Goal: Information Seeking & Learning: Learn about a topic

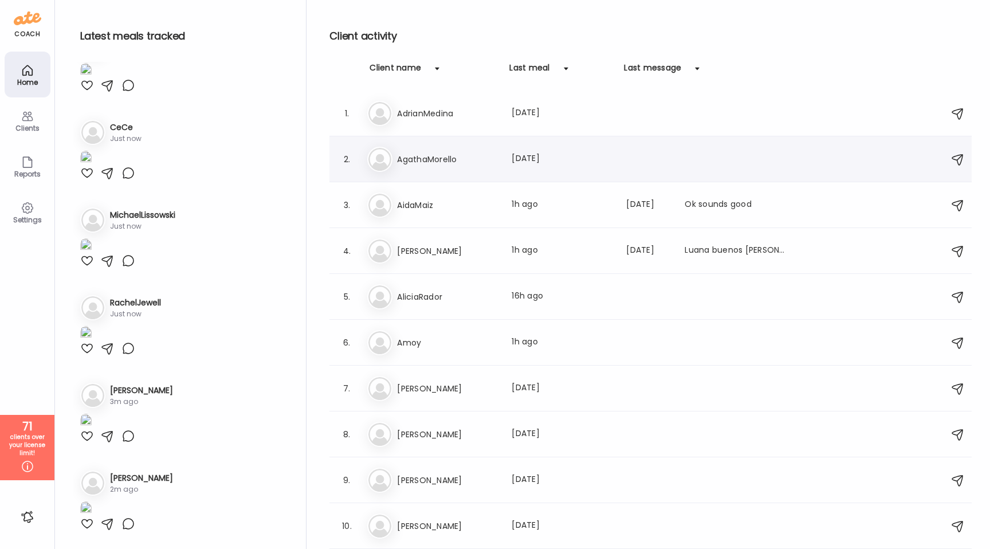
click at [437, 157] on h3 "AgathaMorello" at bounding box center [447, 159] width 101 height 14
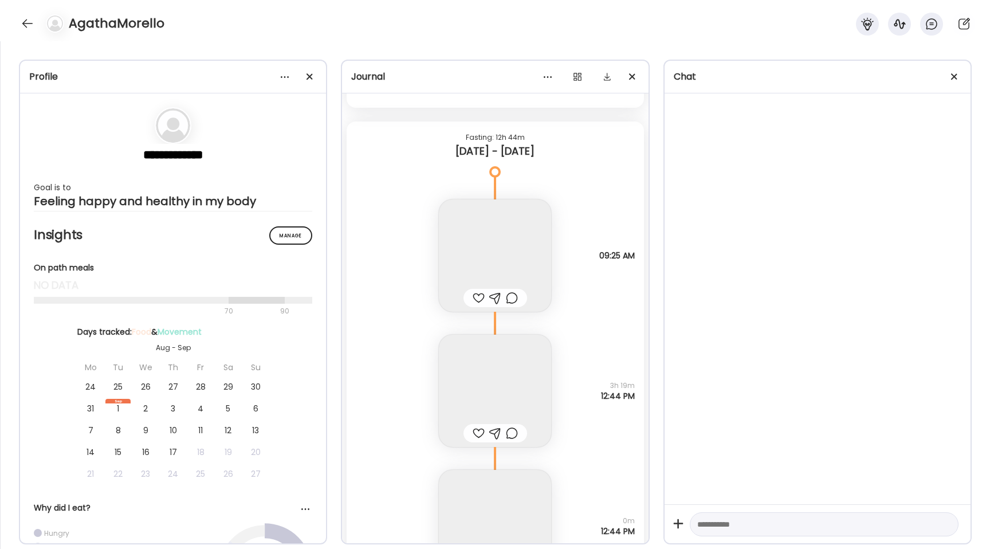
scroll to position [5300, 0]
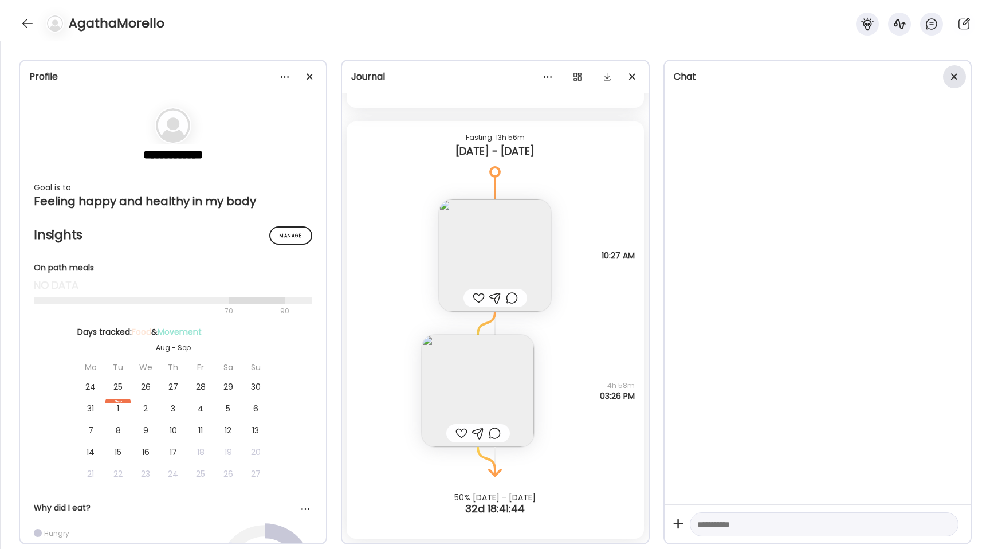
click at [955, 76] on span at bounding box center [954, 76] width 6 height 6
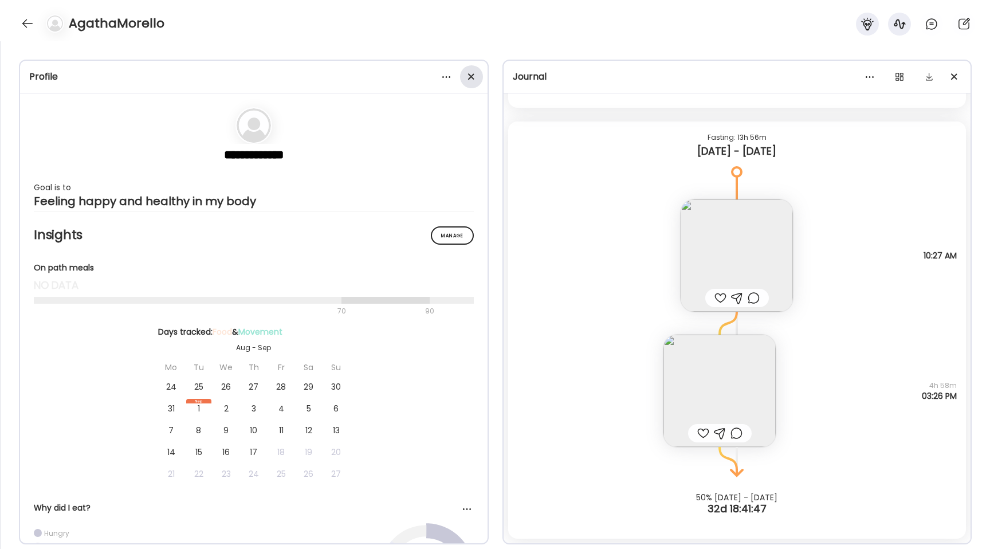
click at [473, 78] on span at bounding box center [471, 76] width 6 height 6
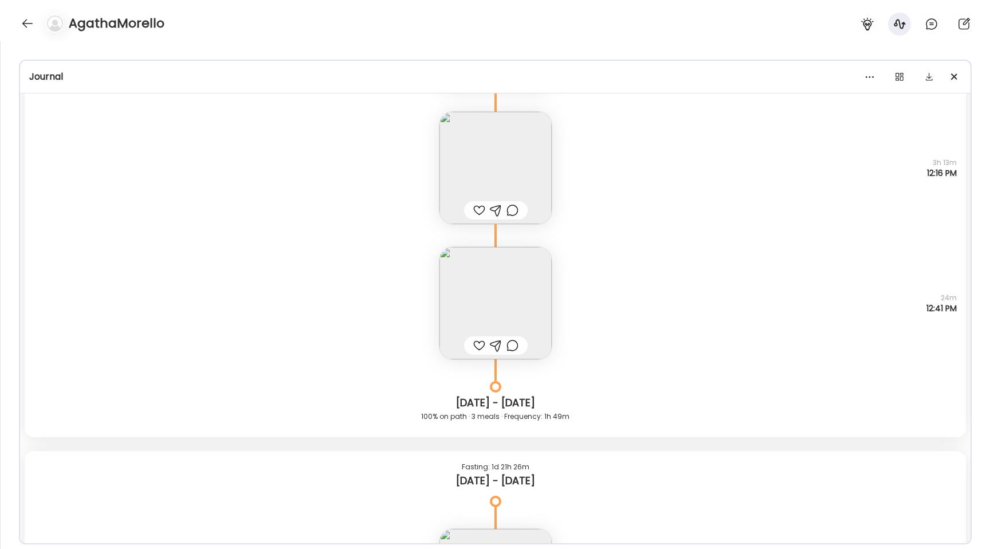
scroll to position [2631, 0]
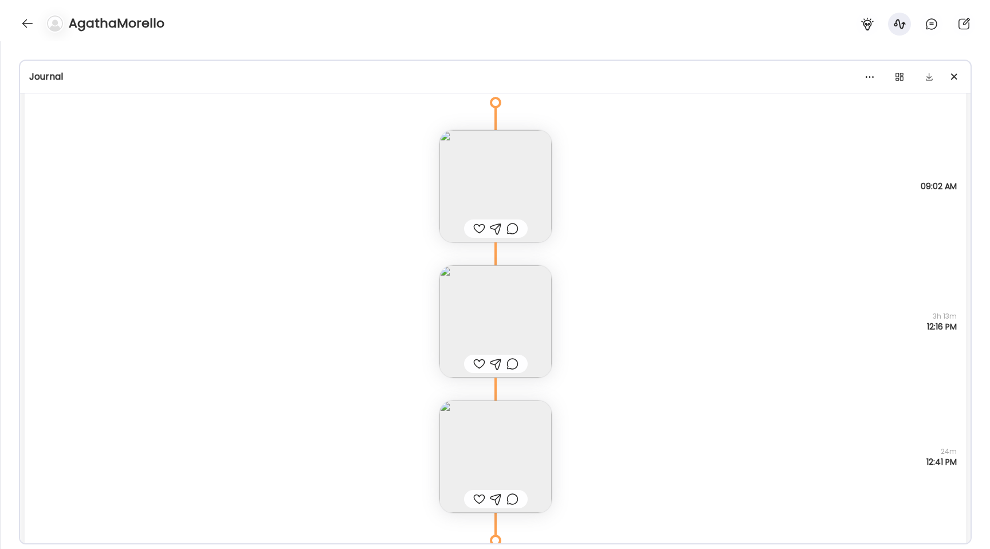
click at [452, 308] on img at bounding box center [495, 321] width 112 height 112
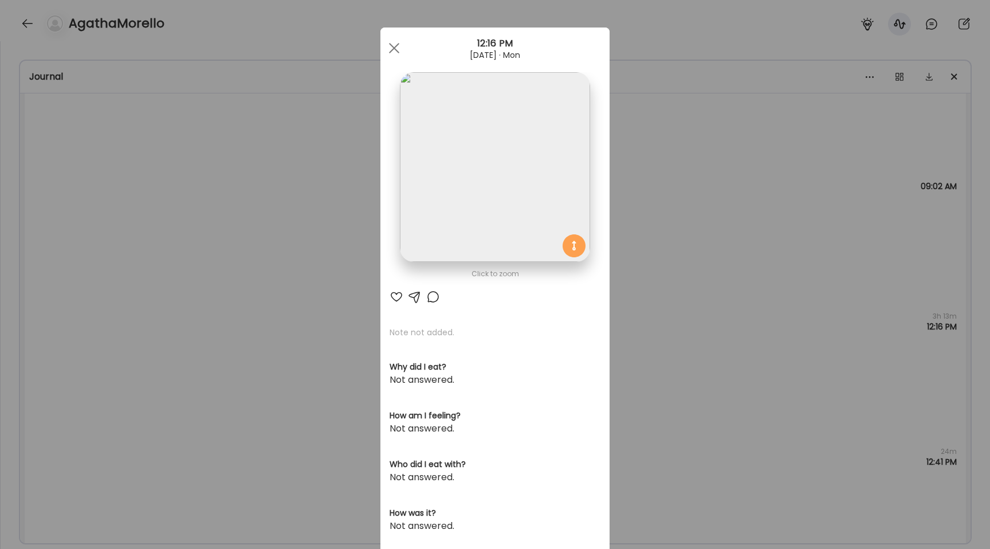
click at [468, 178] on img at bounding box center [495, 167] width 190 height 190
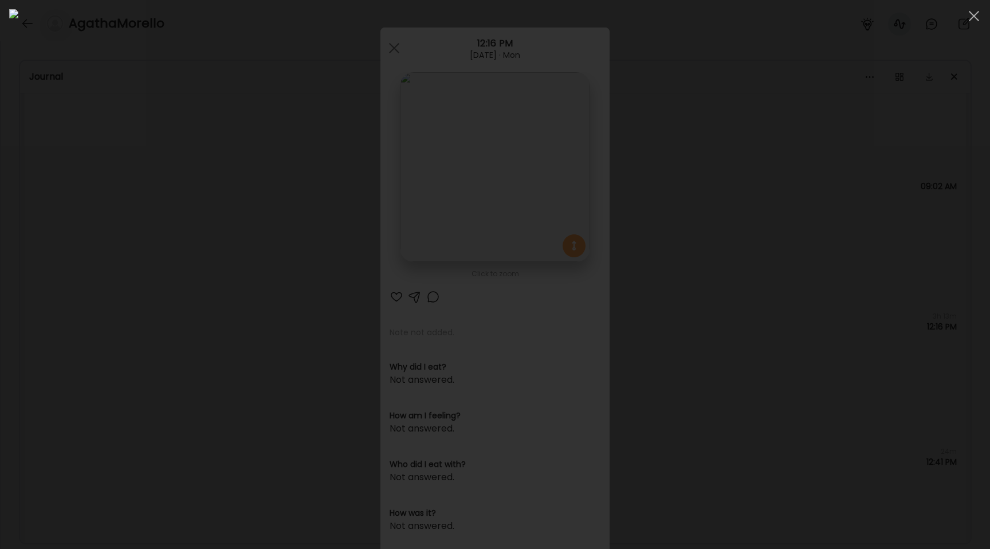
click at [114, 239] on div at bounding box center [495, 274] width 972 height 531
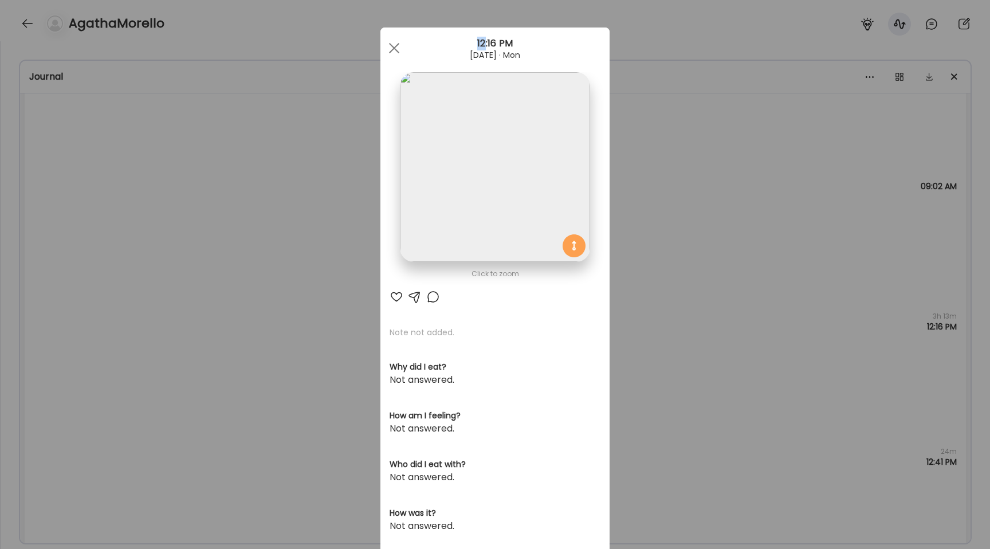
click at [114, 239] on div "Ate Coach Dashboard Wahoo! It’s official Take a moment to set up your Coach Pro…" at bounding box center [495, 274] width 990 height 549
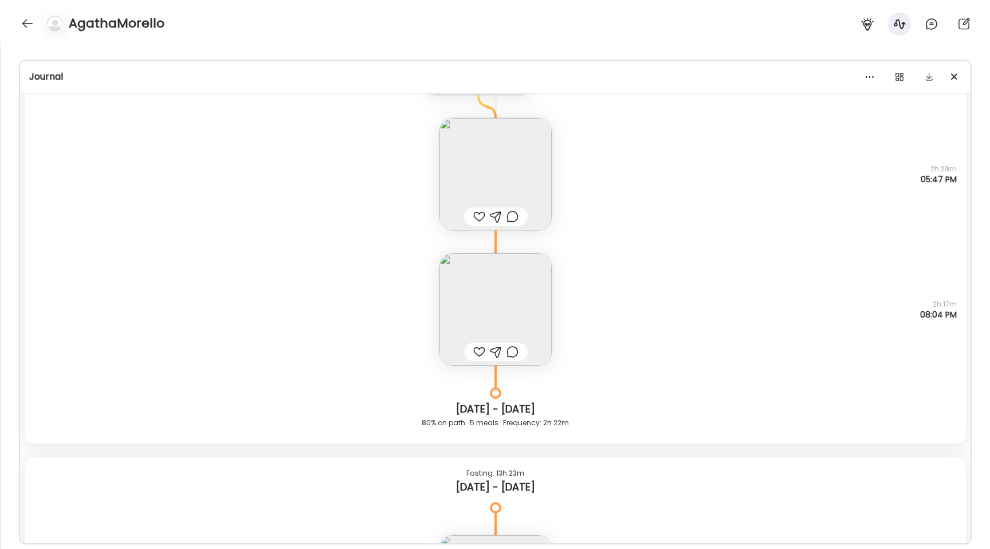
scroll to position [442, 0]
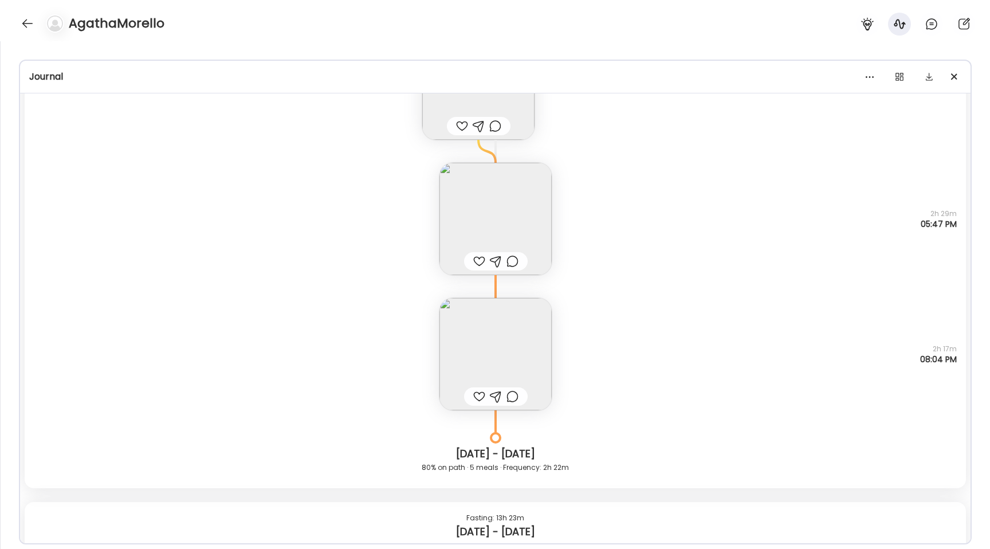
click at [472, 347] on img at bounding box center [495, 354] width 112 height 112
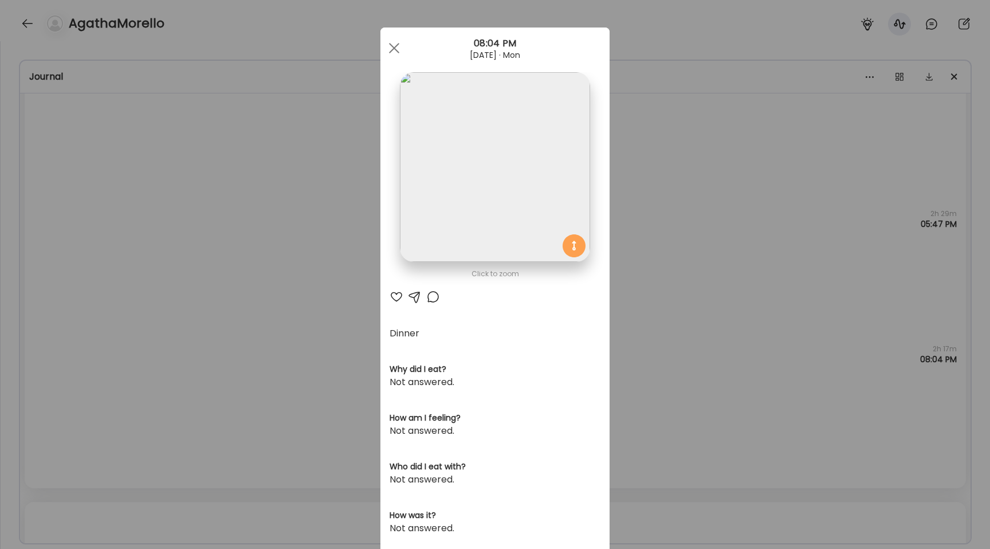
click at [277, 240] on div "Ate Coach Dashboard Wahoo! It’s official Take a moment to set up your Coach Pro…" at bounding box center [495, 274] width 990 height 549
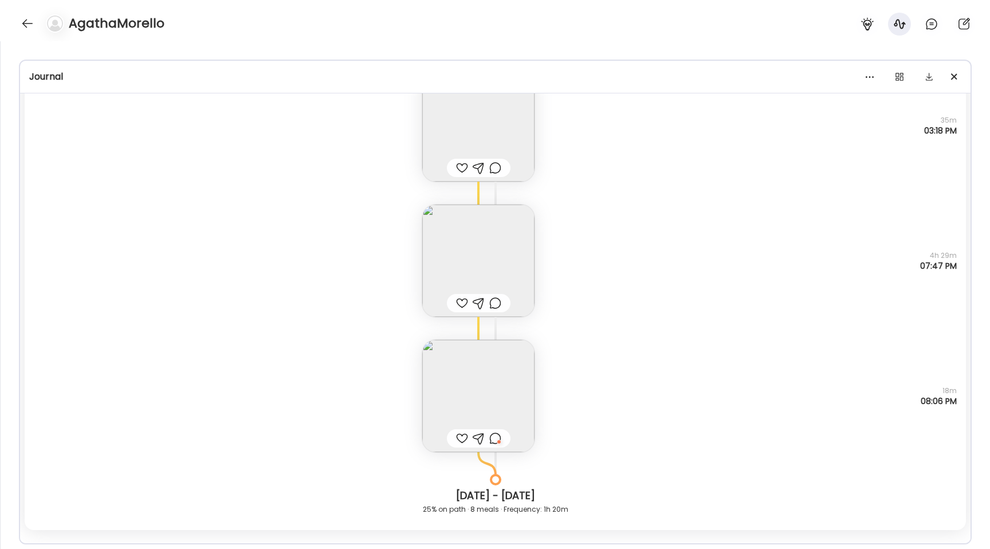
scroll to position [5665, 0]
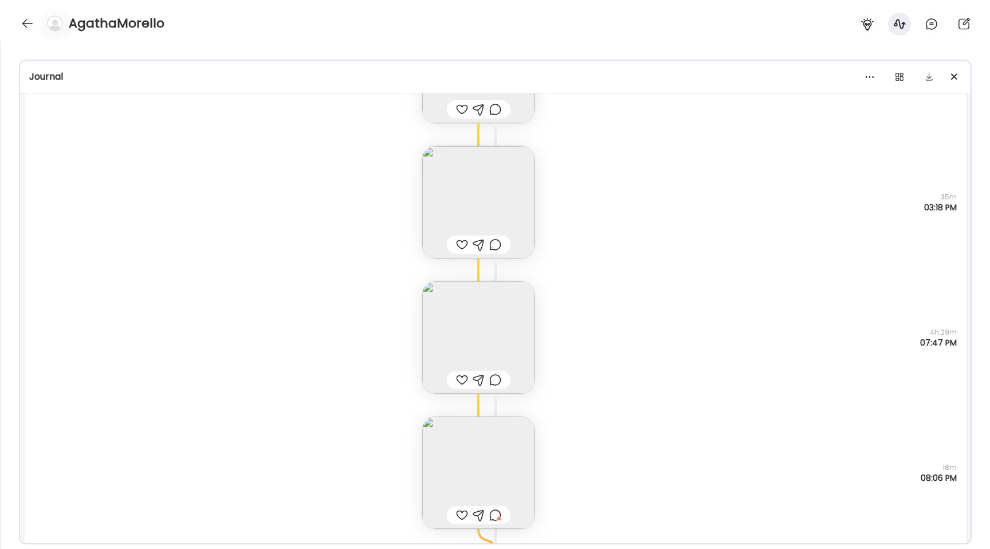
click at [466, 323] on img at bounding box center [478, 337] width 112 height 112
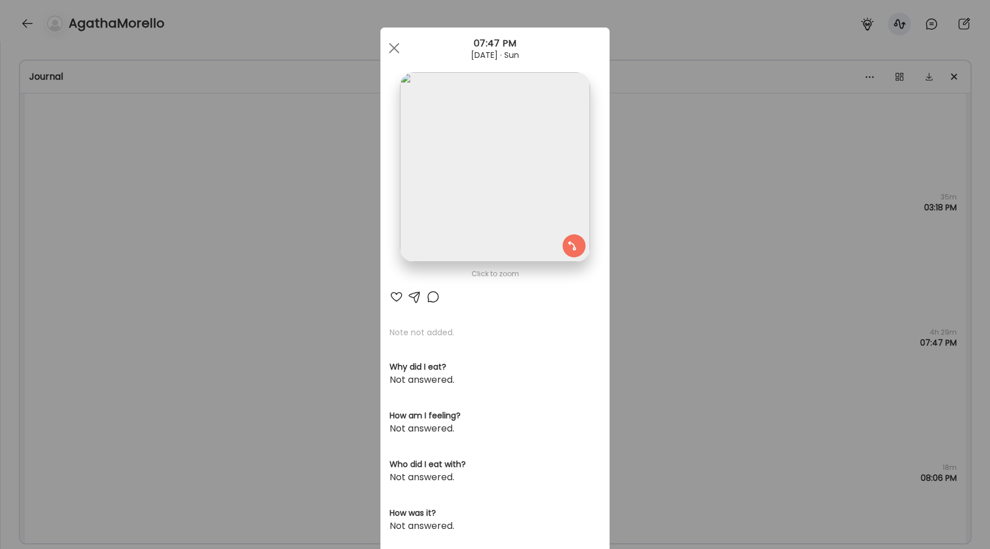
click at [445, 177] on img at bounding box center [495, 167] width 190 height 190
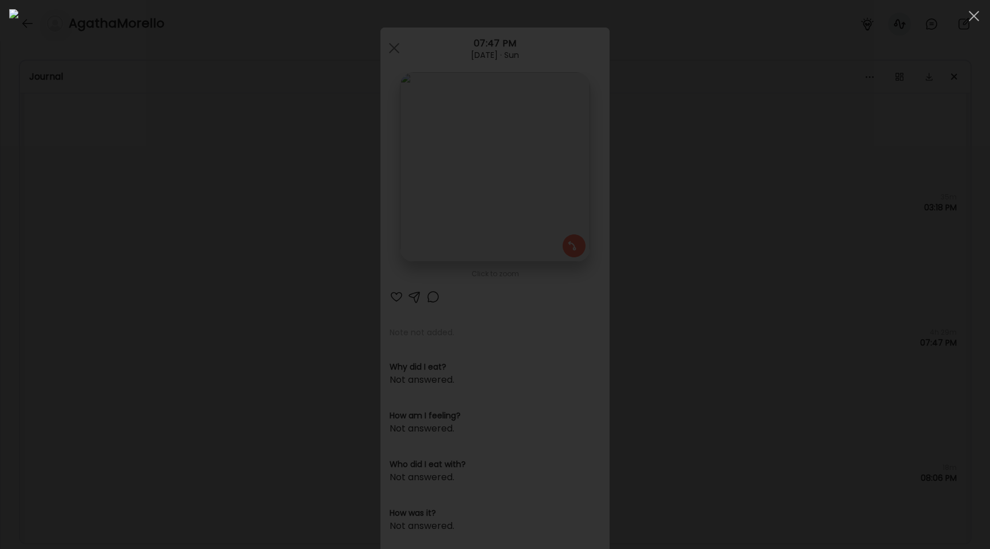
click at [128, 284] on div at bounding box center [495, 274] width 972 height 531
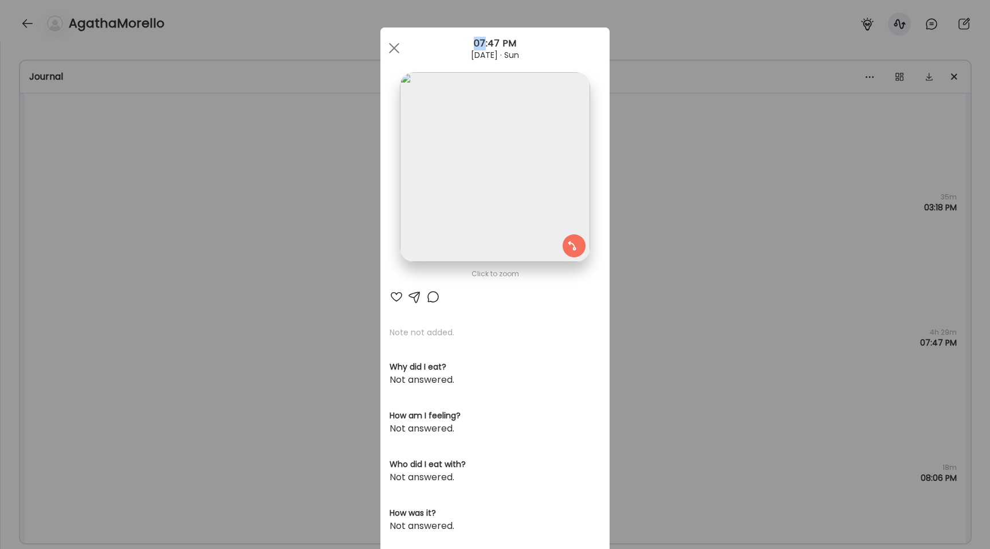
click at [128, 284] on div "Ate Coach Dashboard Wahoo! It’s official Take a moment to set up your Coach Pro…" at bounding box center [495, 274] width 990 height 549
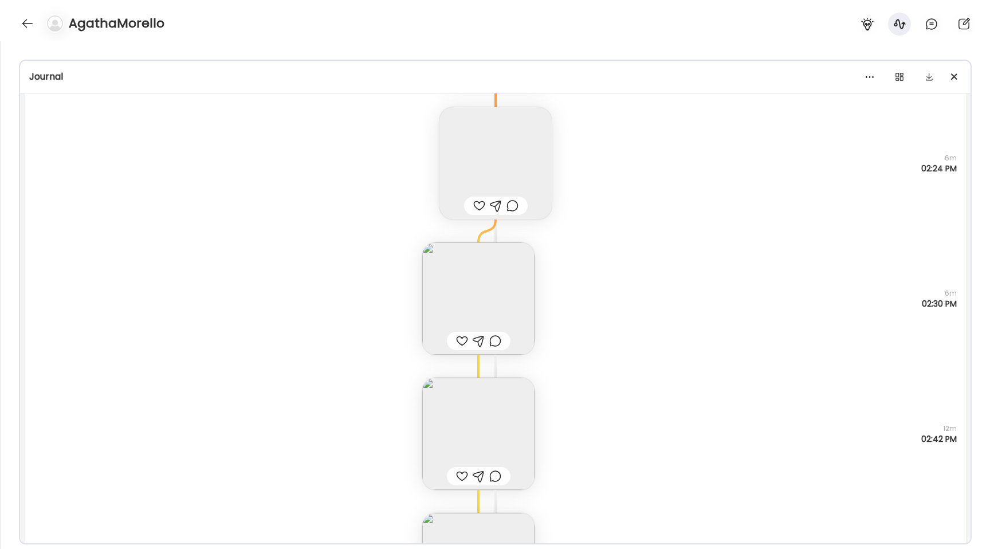
scroll to position [5286, 0]
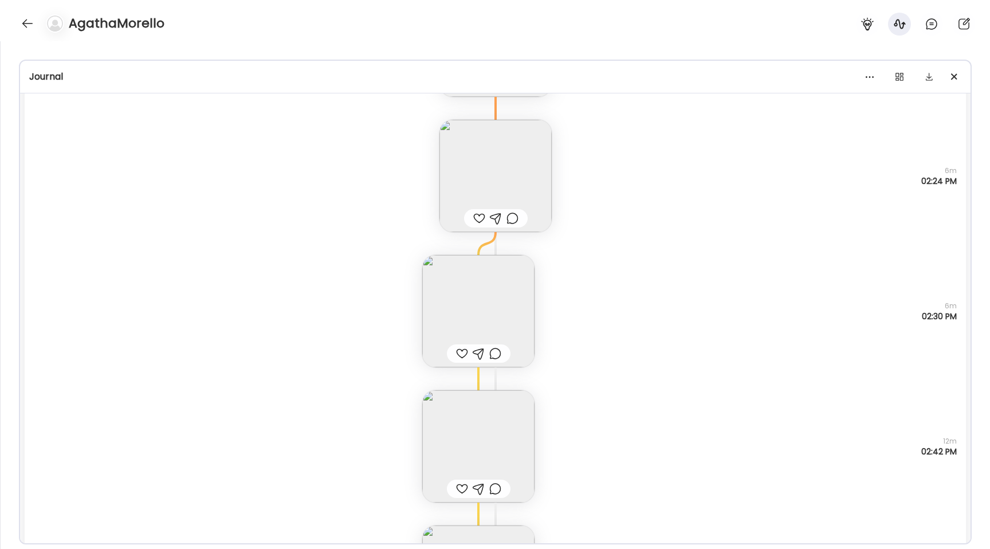
click at [451, 298] on img at bounding box center [478, 311] width 112 height 112
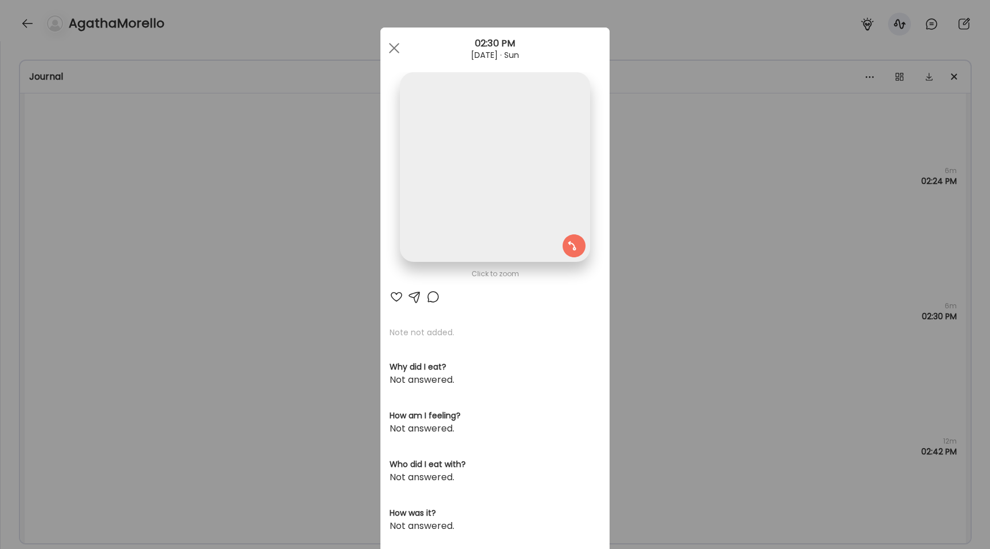
click at [455, 202] on img at bounding box center [495, 167] width 190 height 190
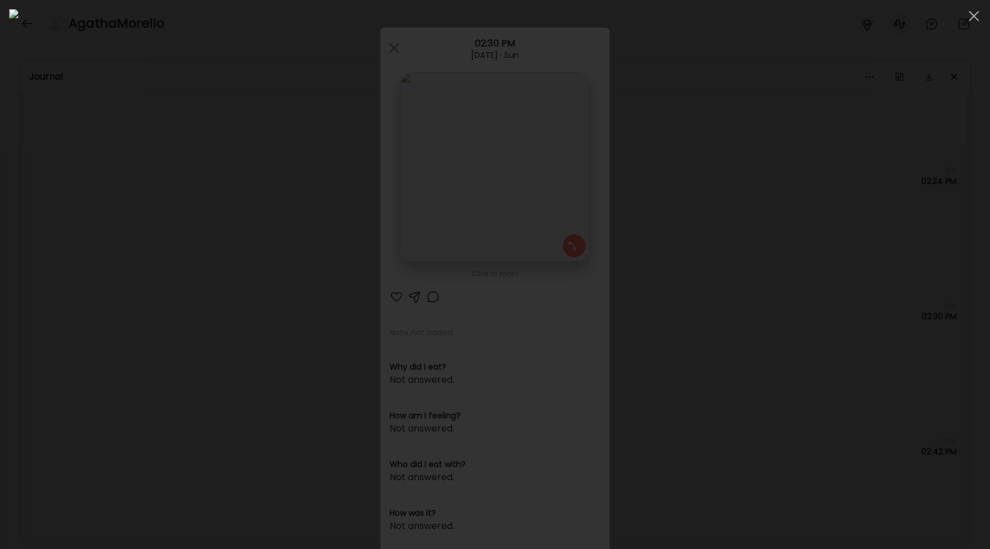
click at [121, 269] on div at bounding box center [495, 274] width 972 height 531
click at [121, 269] on div "Ate Coach Dashboard Wahoo! It’s official Take a moment to set up your Coach Pro…" at bounding box center [495, 274] width 990 height 549
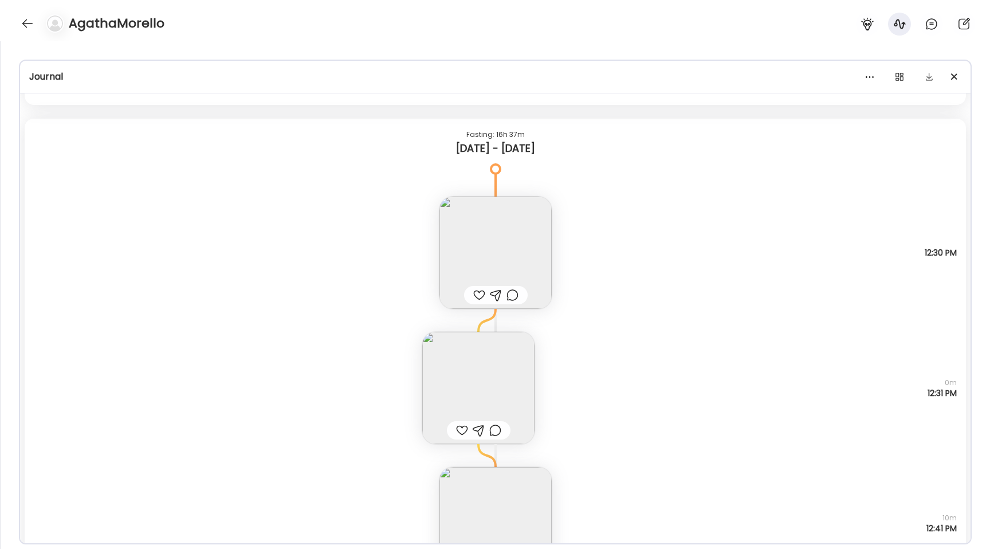
scroll to position [6014, 0]
click at [26, 33] on div "AgathaMorello" at bounding box center [495, 20] width 990 height 41
click at [27, 23] on div at bounding box center [27, 23] width 18 height 18
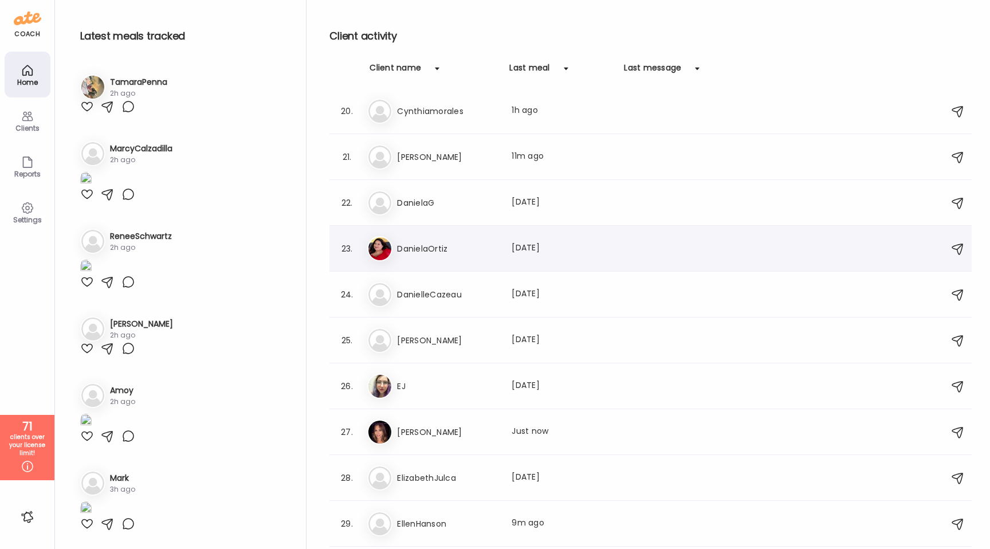
scroll to position [866, 0]
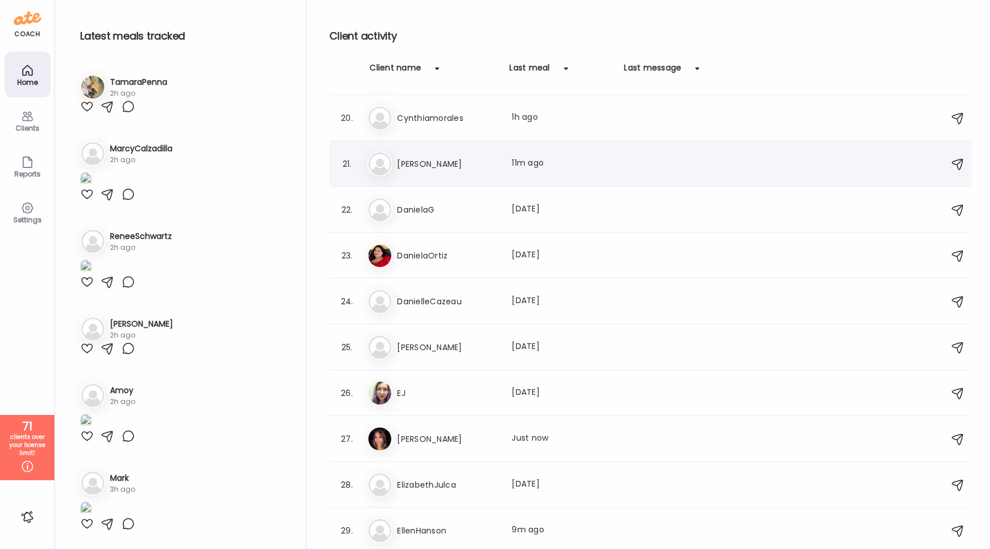
click at [433, 160] on h3 "[PERSON_NAME]" at bounding box center [447, 164] width 101 height 14
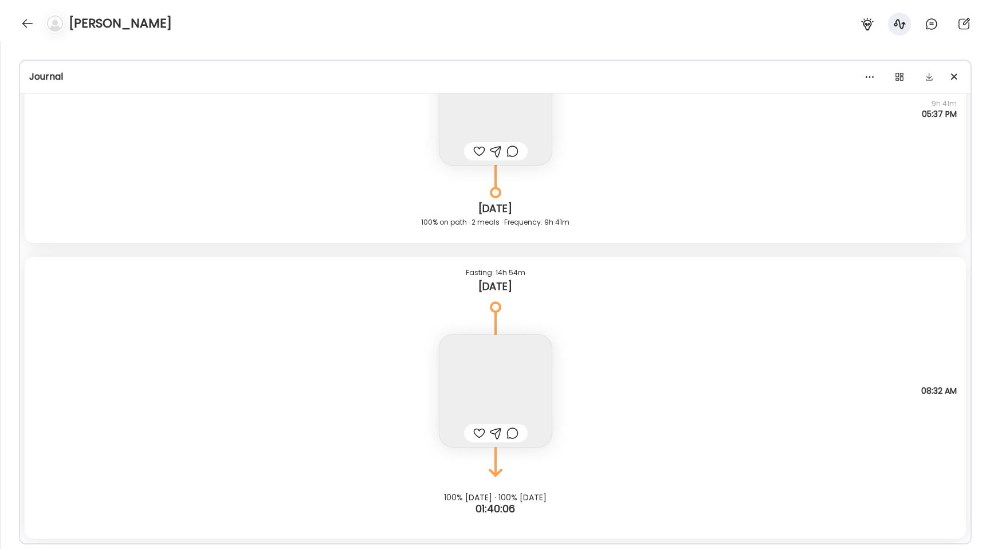
scroll to position [12492, 0]
click at [492, 372] on img at bounding box center [495, 391] width 112 height 112
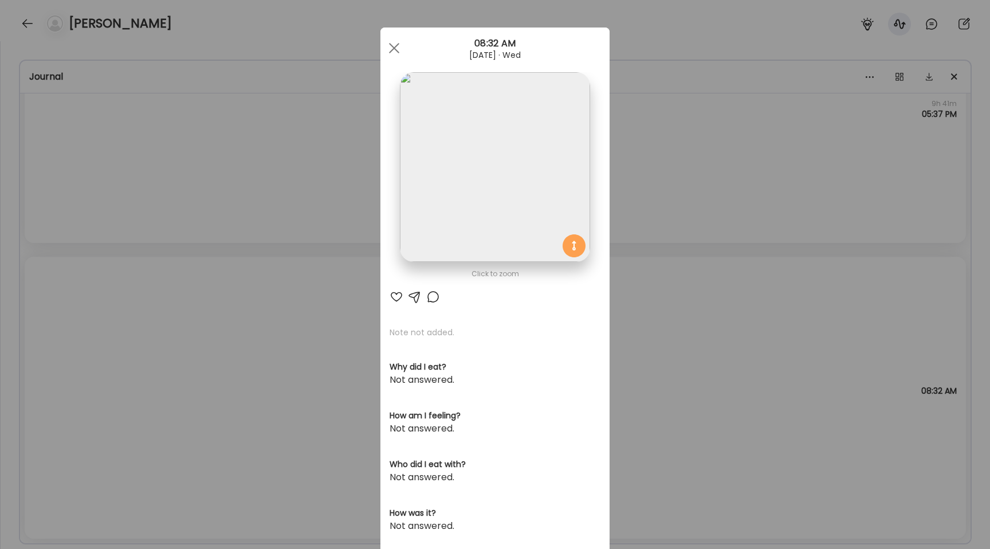
click at [443, 213] on img at bounding box center [495, 167] width 190 height 190
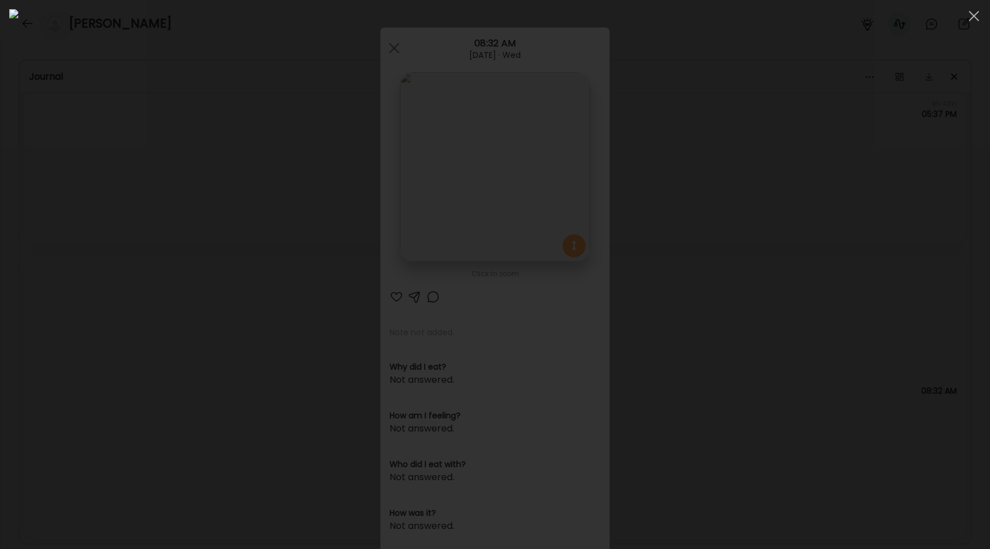
click at [118, 228] on div at bounding box center [495, 274] width 972 height 531
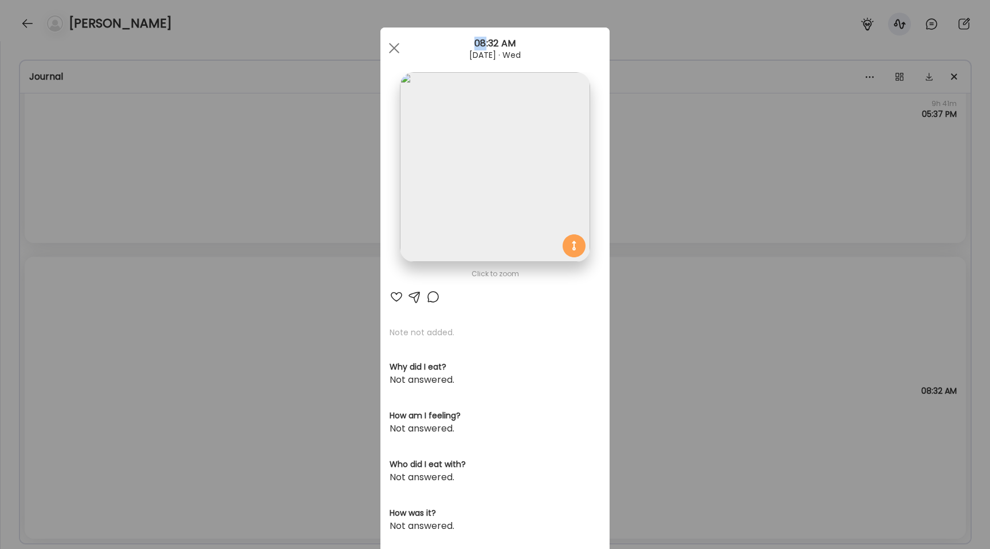
click at [118, 228] on div "Ate Coach Dashboard Wahoo! It’s official Take a moment to set up your Coach Pro…" at bounding box center [495, 274] width 990 height 549
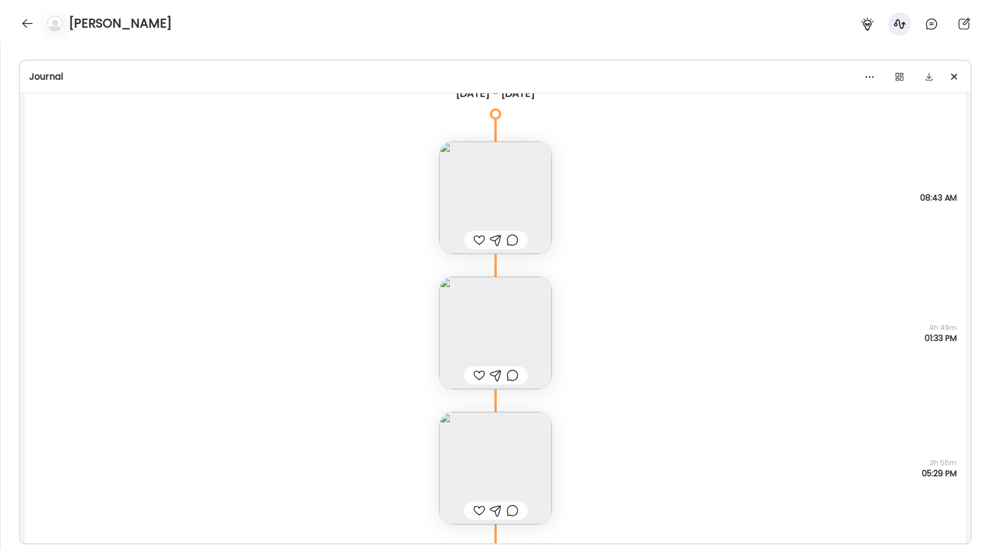
scroll to position [11709, 0]
click at [470, 459] on img at bounding box center [495, 475] width 112 height 112
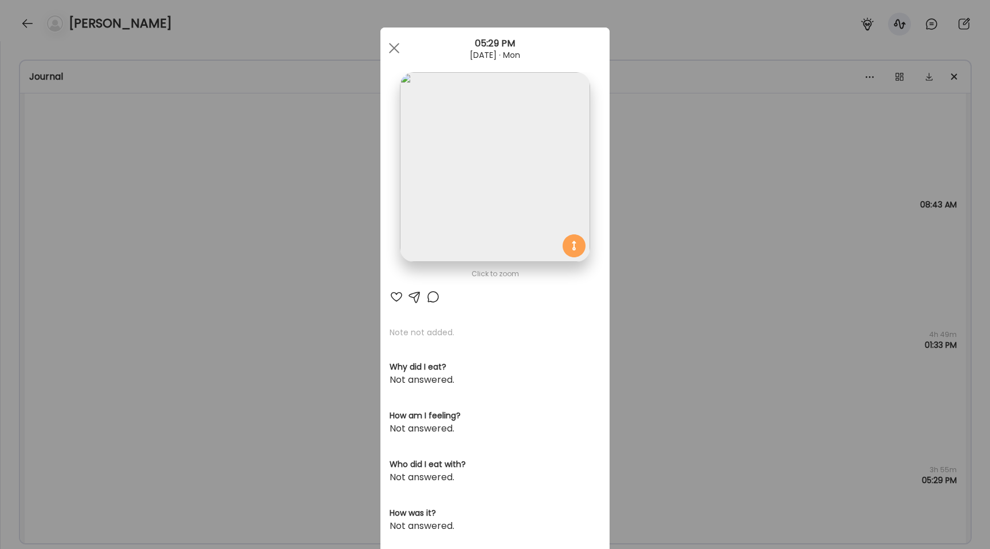
click at [446, 217] on img at bounding box center [495, 167] width 190 height 190
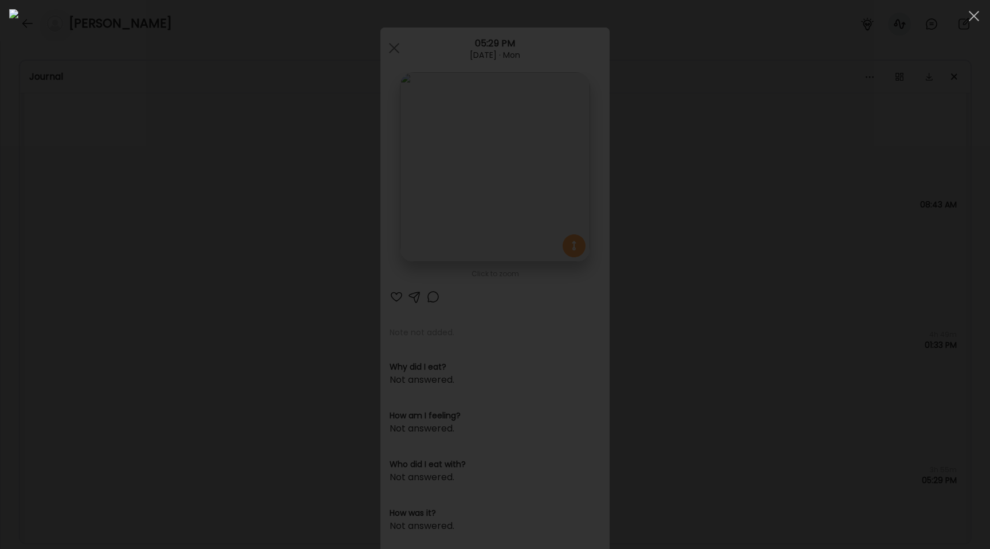
click at [133, 282] on div at bounding box center [495, 274] width 972 height 531
click at [133, 282] on div "Ate Coach Dashboard Wahoo! It’s official Take a moment to set up your Coach Pro…" at bounding box center [495, 274] width 990 height 549
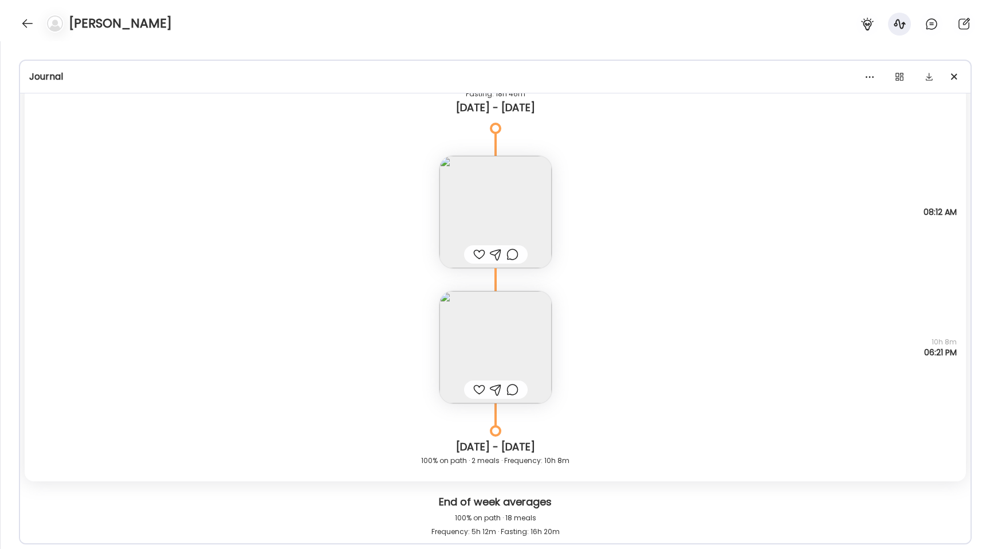
scroll to position [11123, 0]
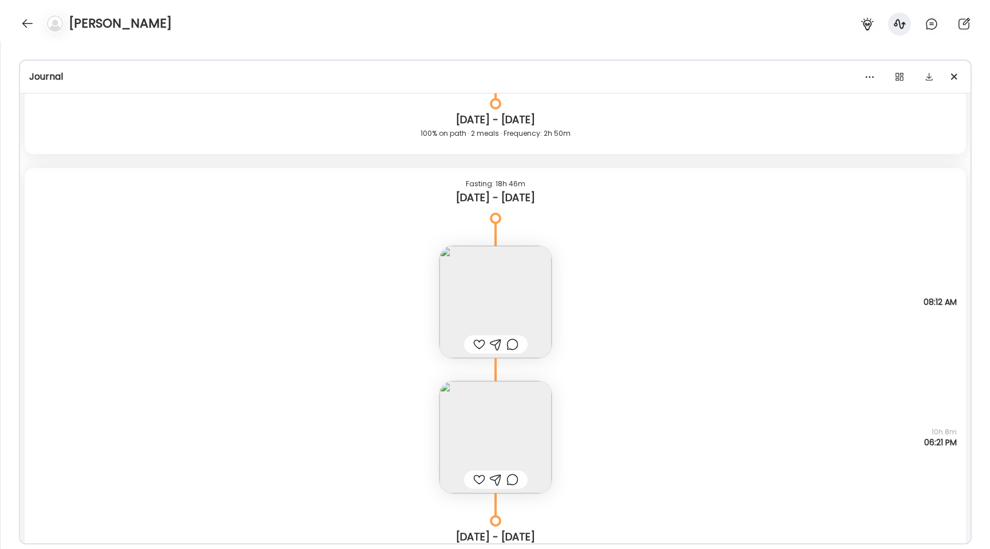
click at [473, 429] on img at bounding box center [495, 437] width 112 height 112
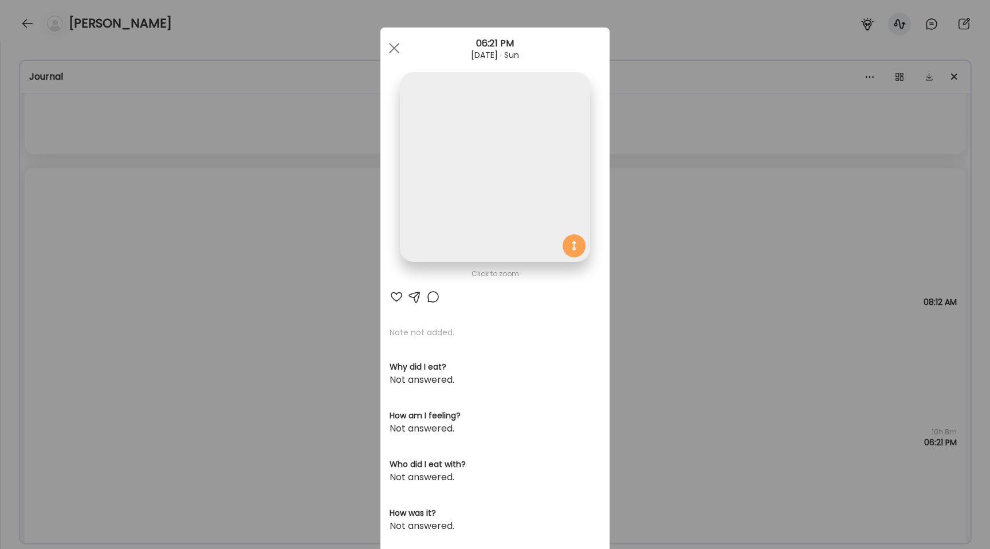
click at [444, 208] on img at bounding box center [495, 167] width 190 height 190
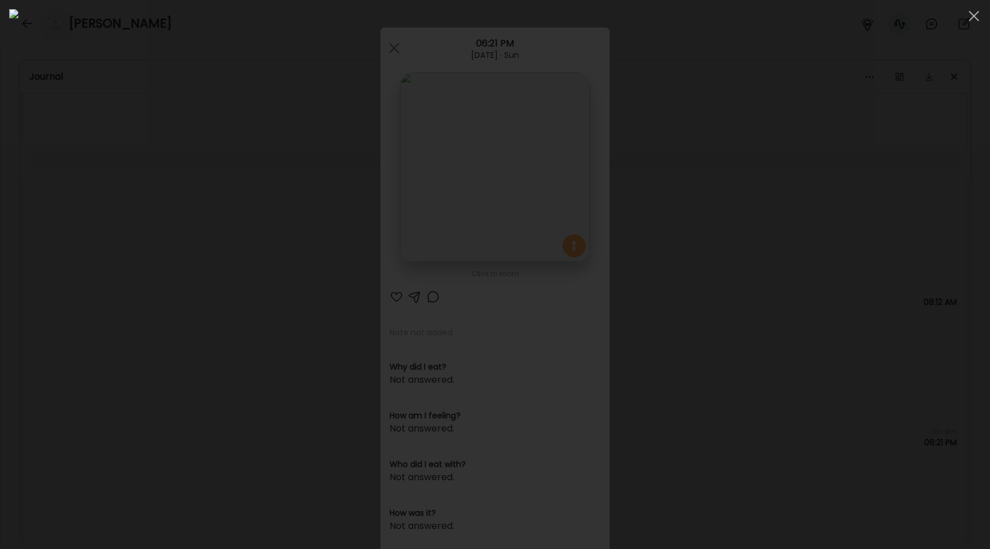
click at [136, 250] on div at bounding box center [495, 274] width 972 height 531
click at [136, 250] on div "Ate Coach Dashboard Wahoo! It’s official Take a moment to set up your Coach Pro…" at bounding box center [495, 274] width 990 height 549
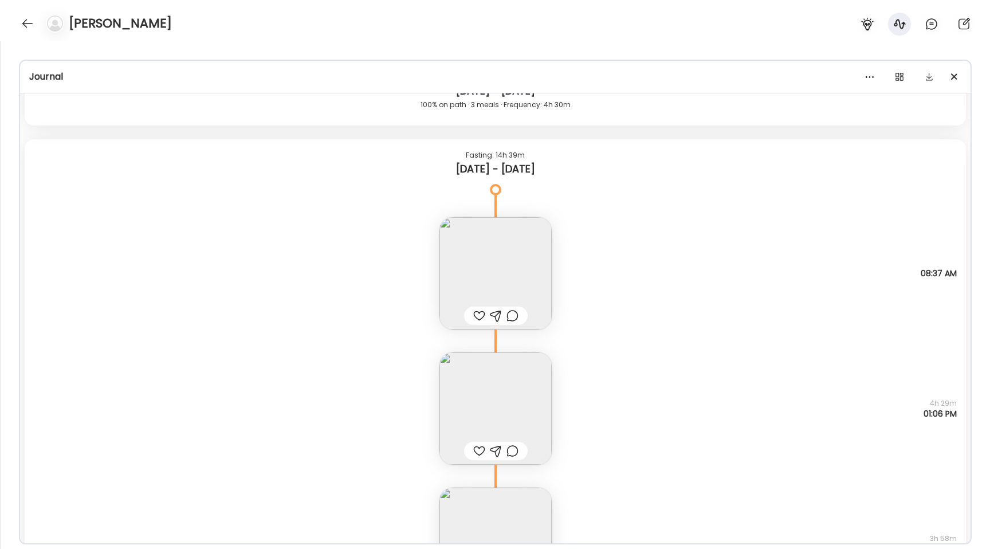
scroll to position [10211, 0]
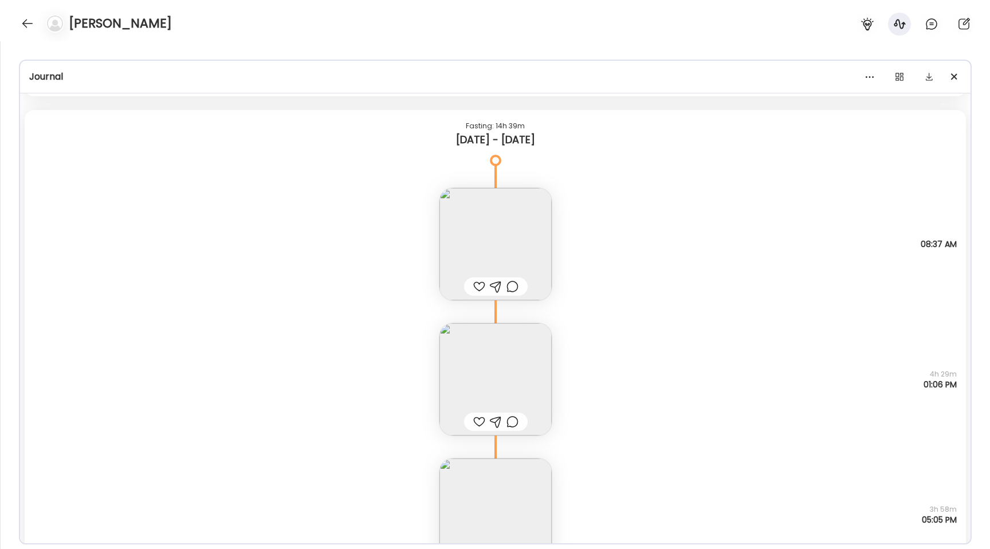
click at [497, 224] on img at bounding box center [495, 244] width 112 height 112
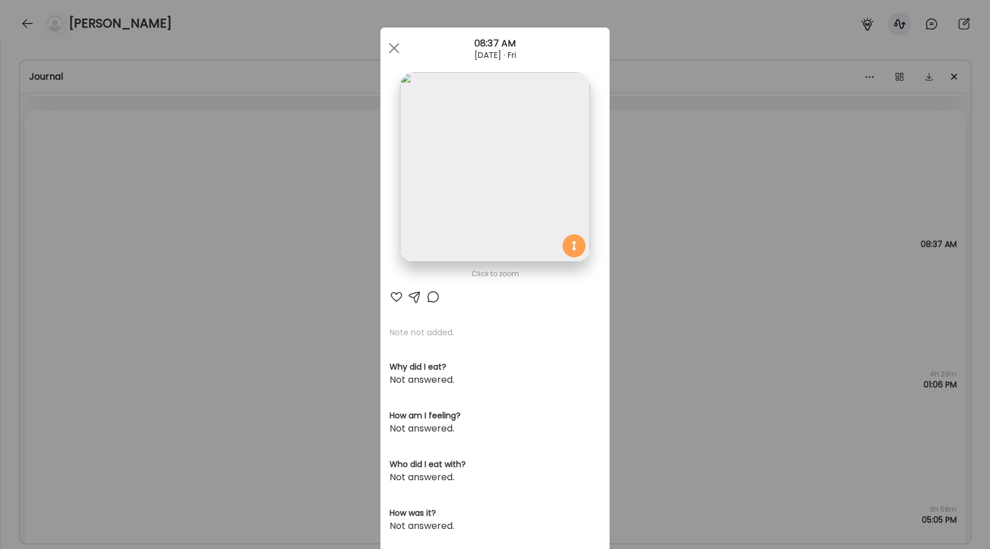
click at [478, 188] on img at bounding box center [495, 167] width 190 height 190
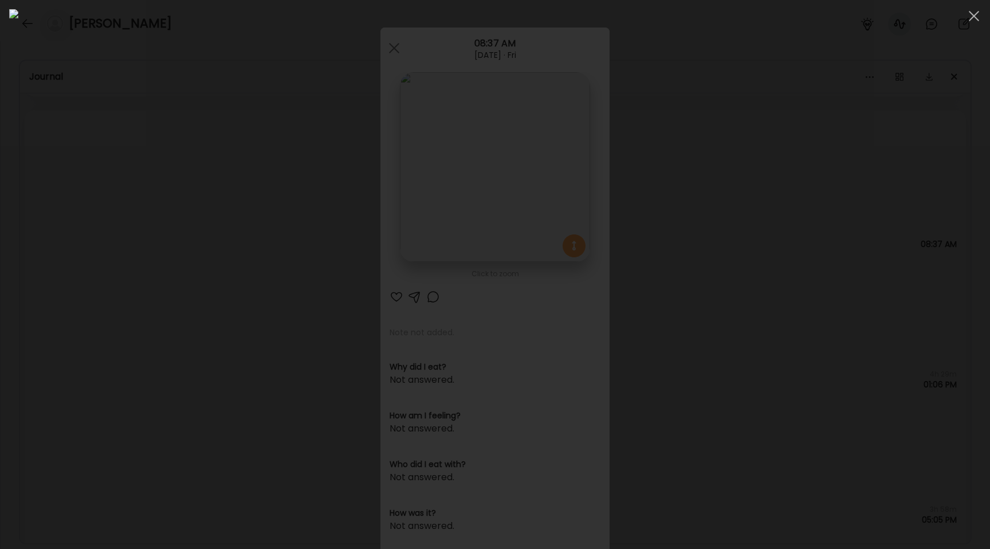
click at [117, 301] on div at bounding box center [495, 274] width 972 height 531
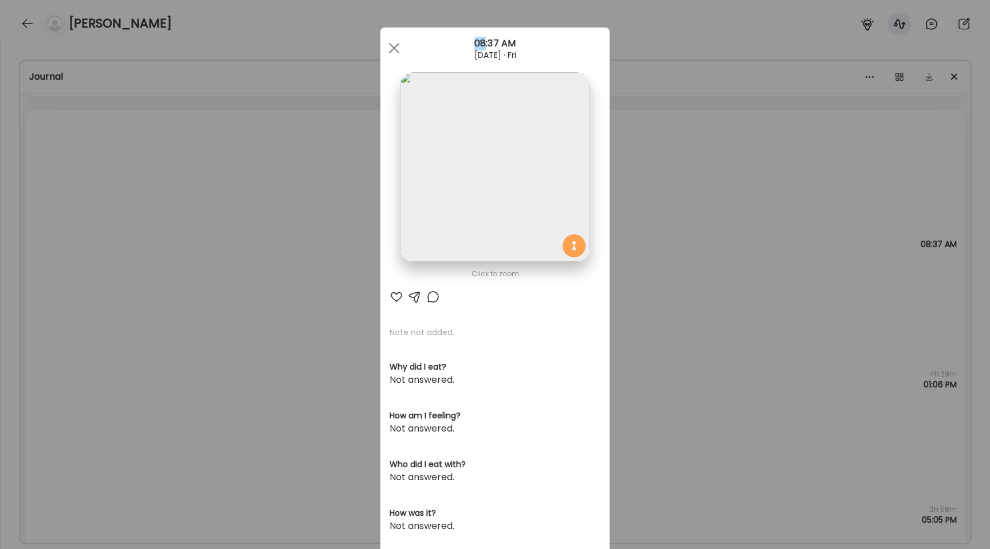
click at [117, 301] on div "Ate Coach Dashboard Wahoo! It’s official Take a moment to set up your Coach Pro…" at bounding box center [495, 274] width 990 height 549
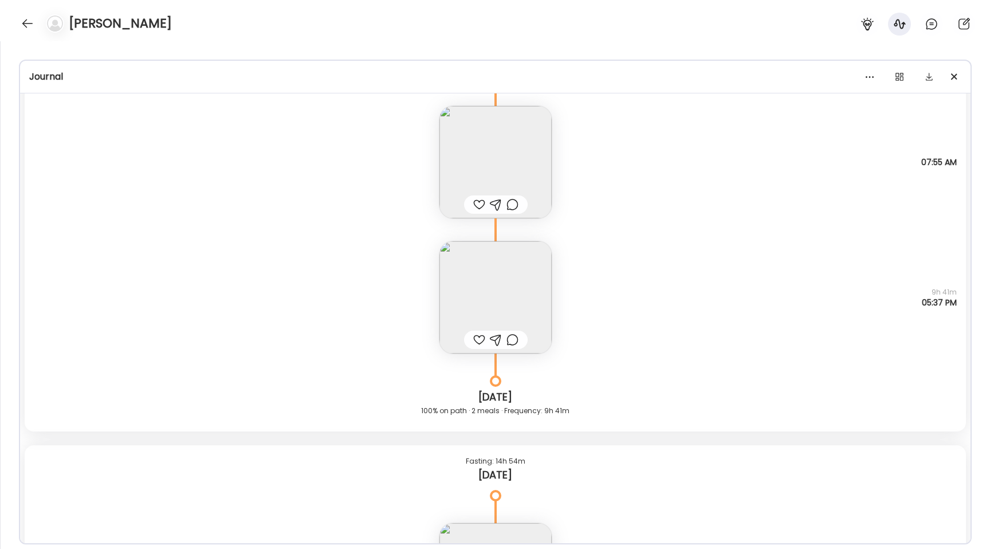
scroll to position [12188, 0]
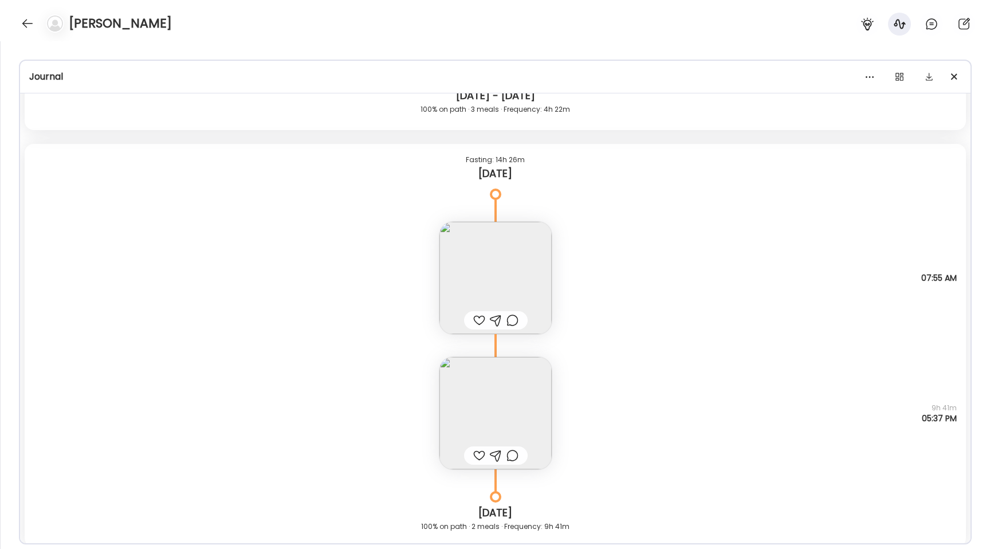
click at [492, 307] on img at bounding box center [495, 278] width 112 height 112
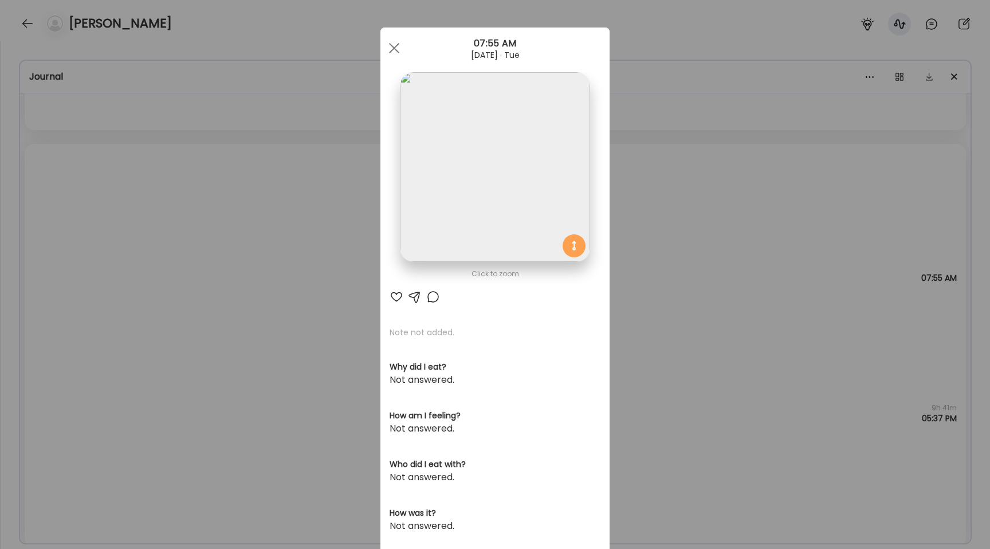
click at [490, 187] on img at bounding box center [495, 167] width 190 height 190
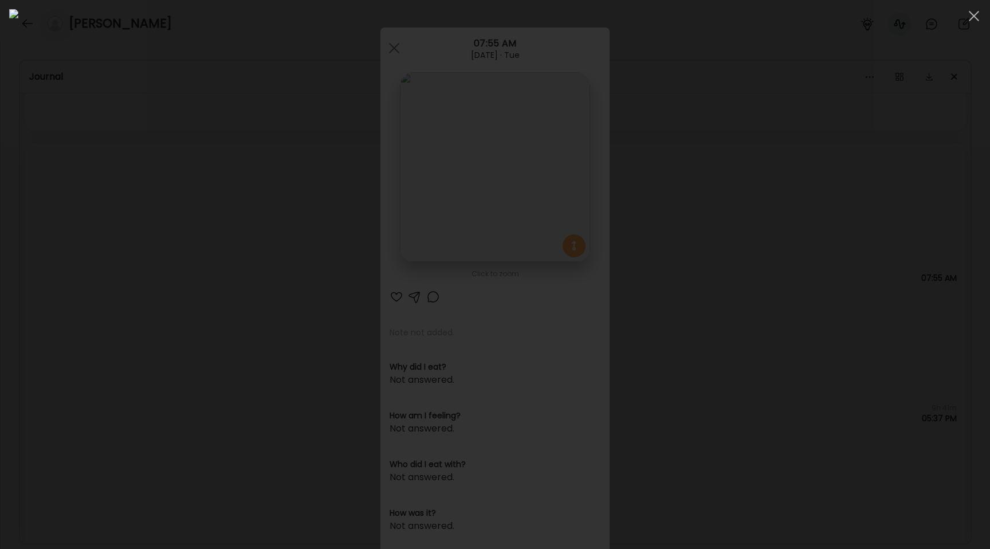
click at [115, 213] on div at bounding box center [495, 274] width 972 height 531
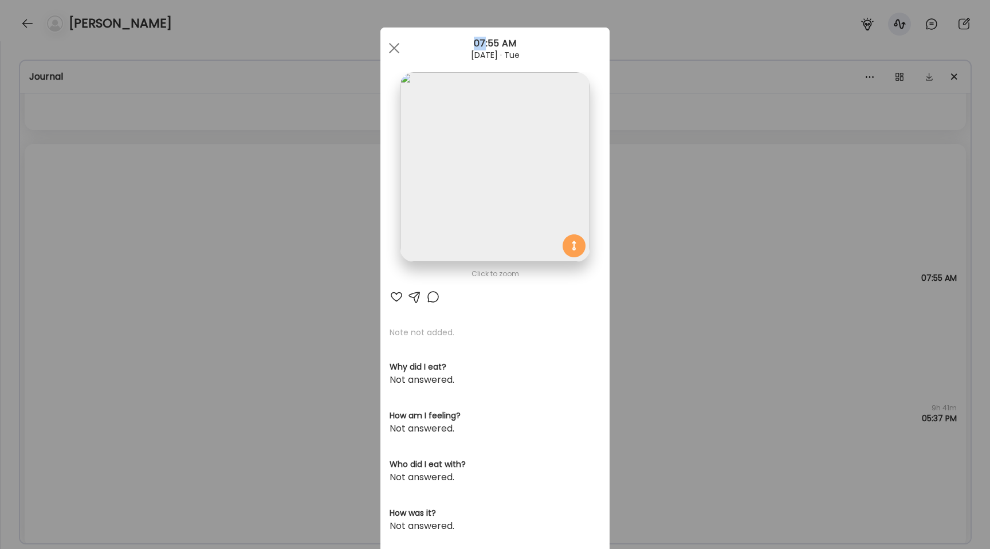
click at [115, 213] on div "Ate Coach Dashboard Wahoo! It’s official Take a moment to set up your Coach Pro…" at bounding box center [495, 274] width 990 height 549
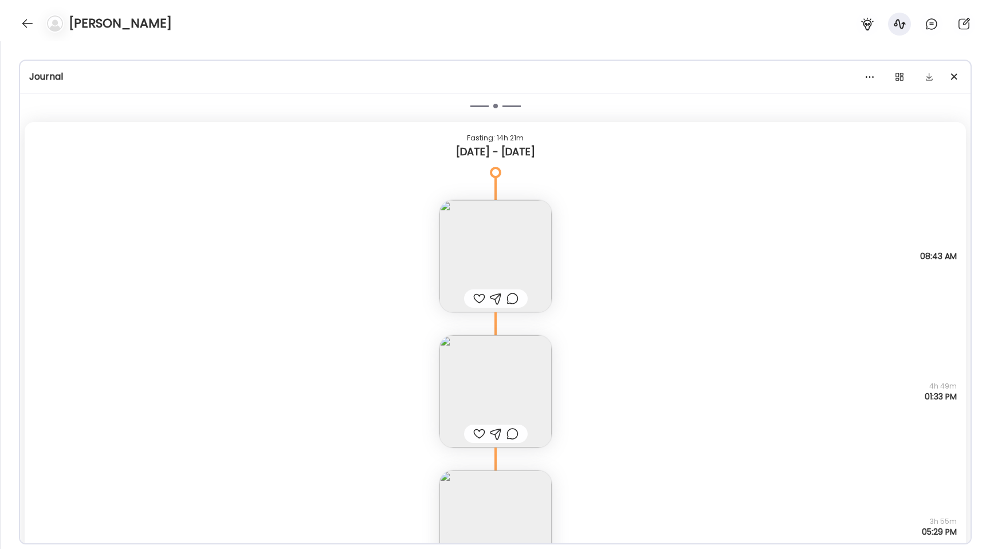
scroll to position [11785, 0]
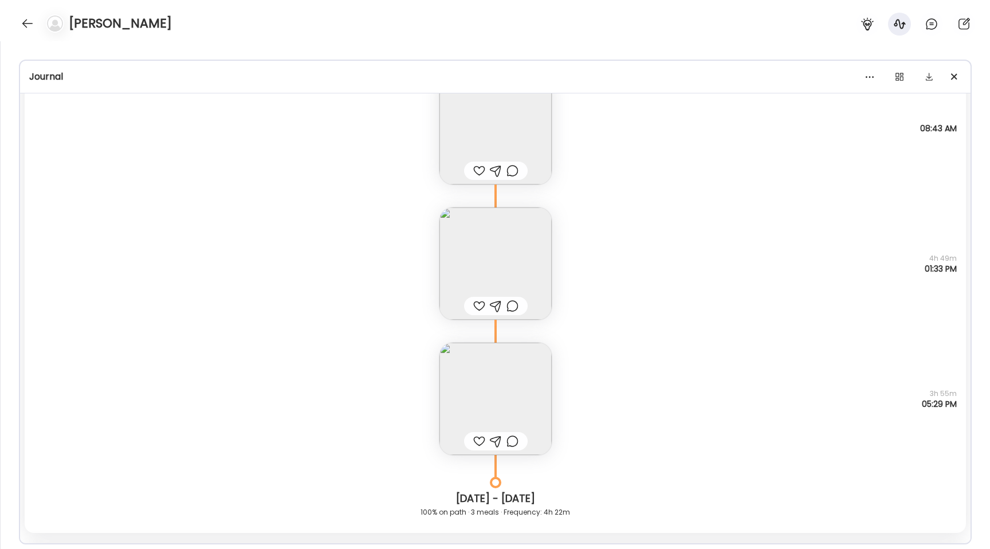
click at [458, 87] on div "Journal" at bounding box center [495, 77] width 951 height 33
click at [484, 121] on img at bounding box center [495, 128] width 112 height 112
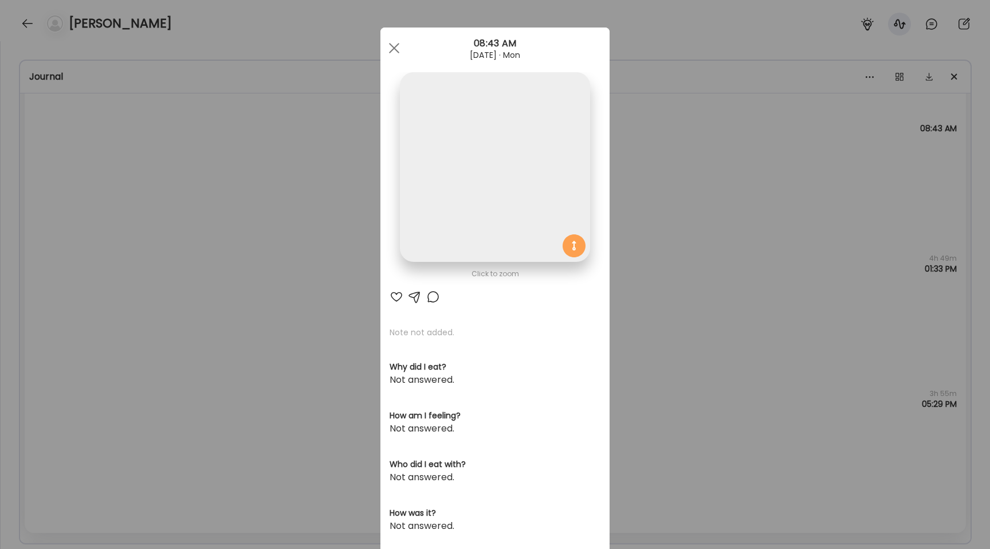
click at [500, 141] on img at bounding box center [495, 167] width 190 height 190
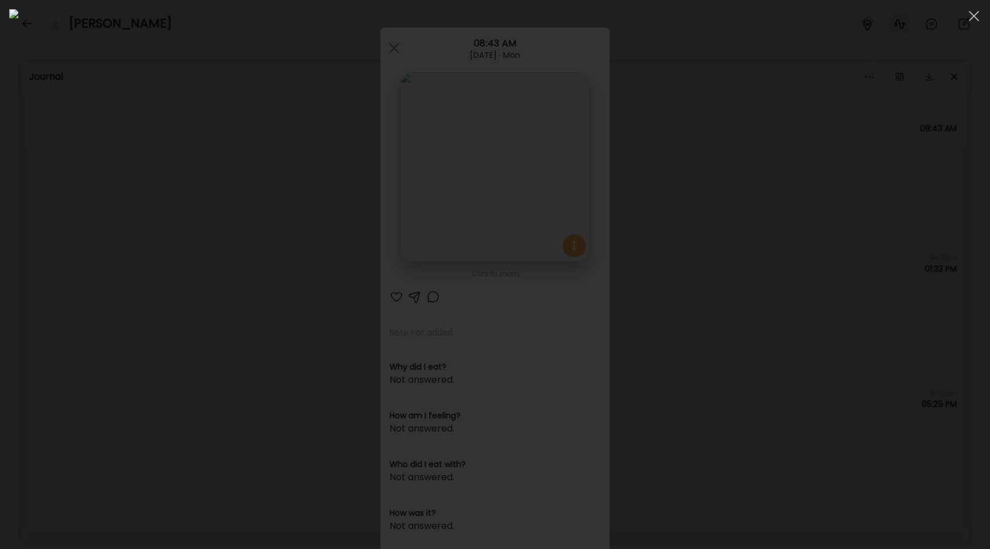
click at [158, 369] on div at bounding box center [495, 274] width 972 height 531
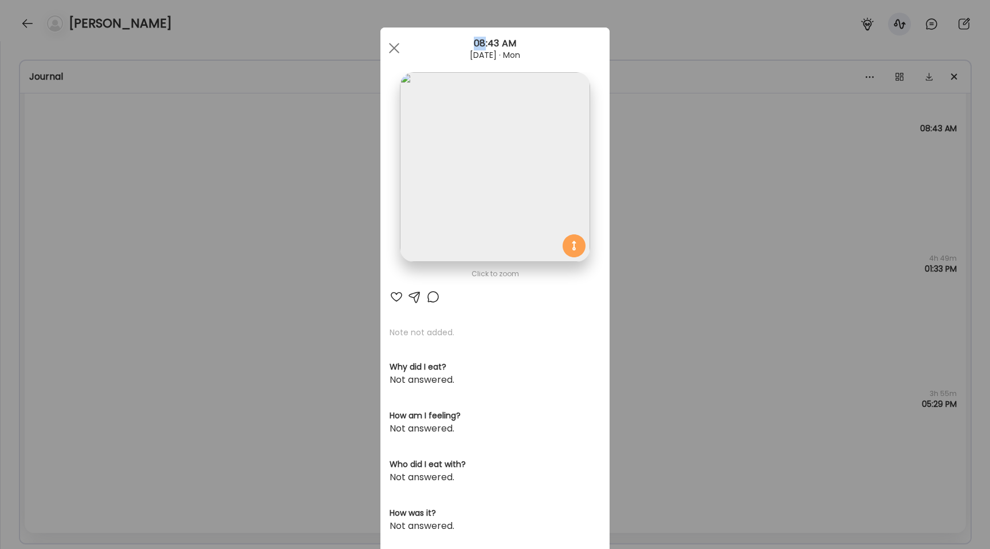
click at [158, 369] on div "Ate Coach Dashboard Wahoo! It’s official Take a moment to set up your Coach Pro…" at bounding box center [495, 274] width 990 height 549
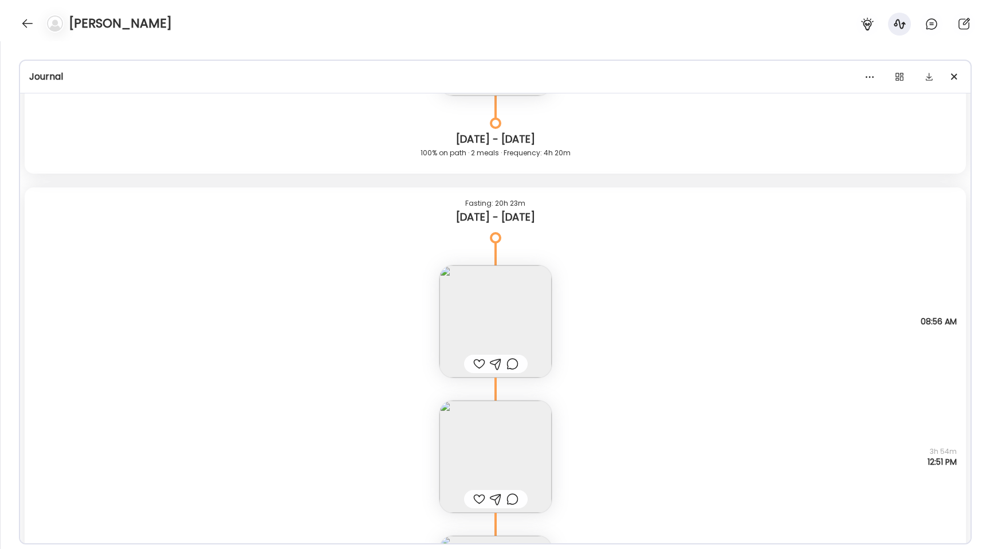
scroll to position [9539, 0]
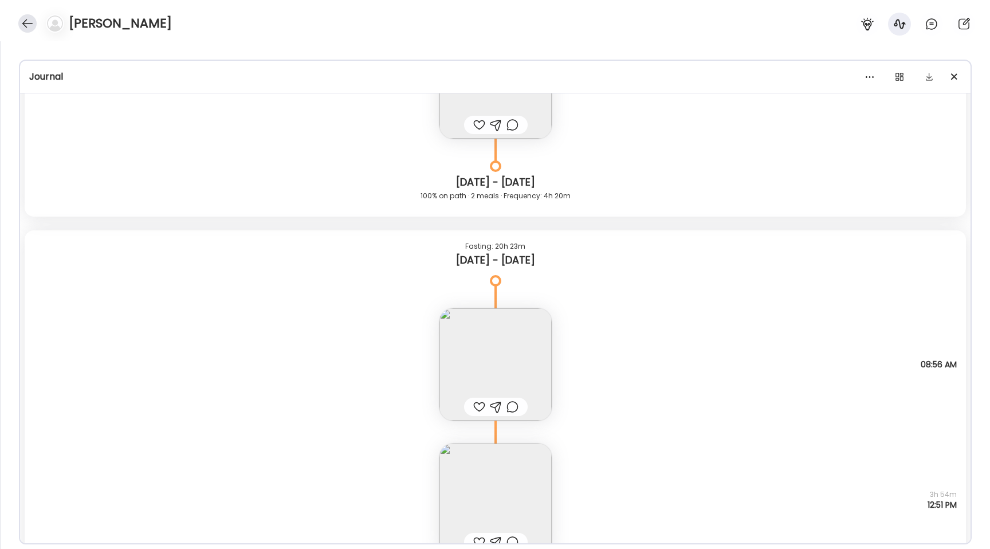
click at [24, 25] on div at bounding box center [27, 23] width 18 height 18
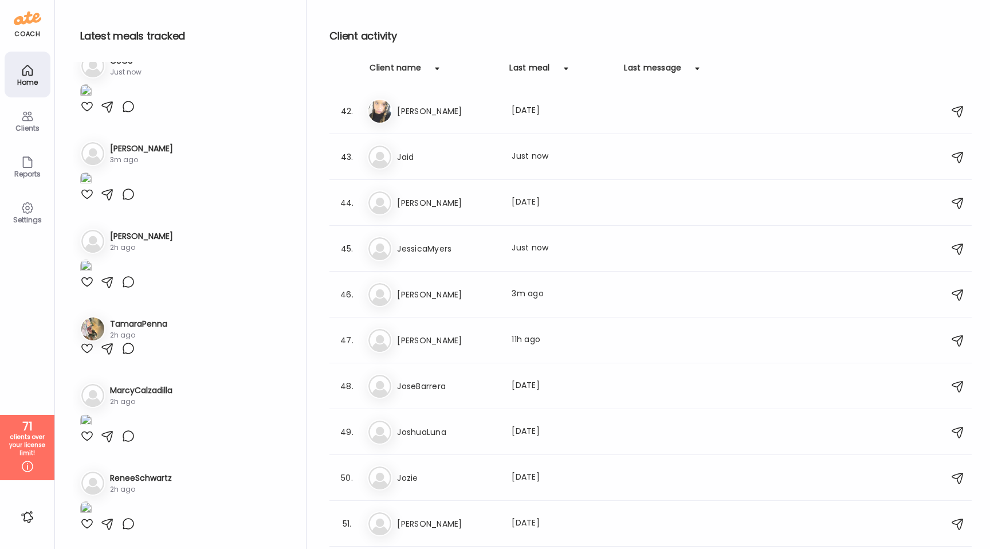
scroll to position [1887, 0]
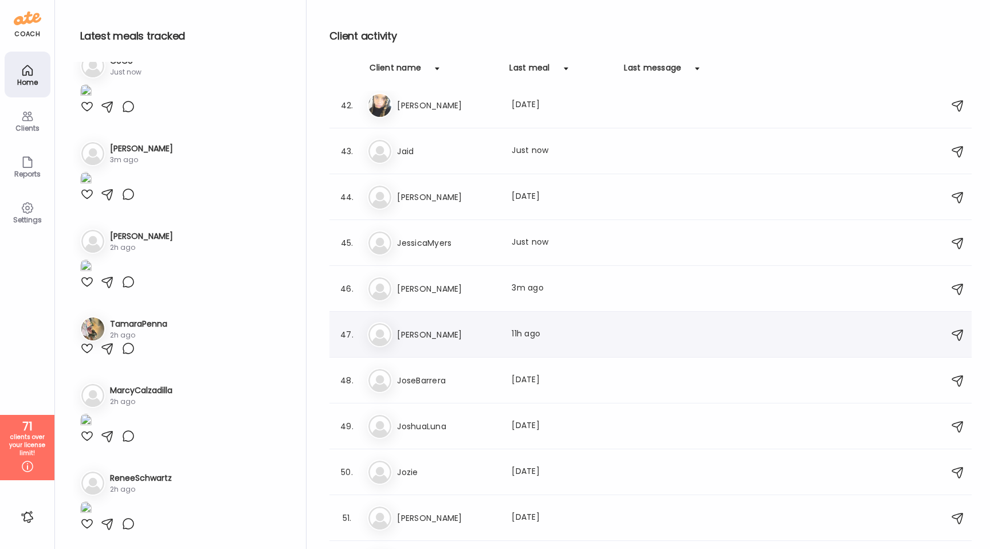
click at [465, 323] on div "Jo [PERSON_NAME] meal: 11h ago" at bounding box center [652, 334] width 570 height 25
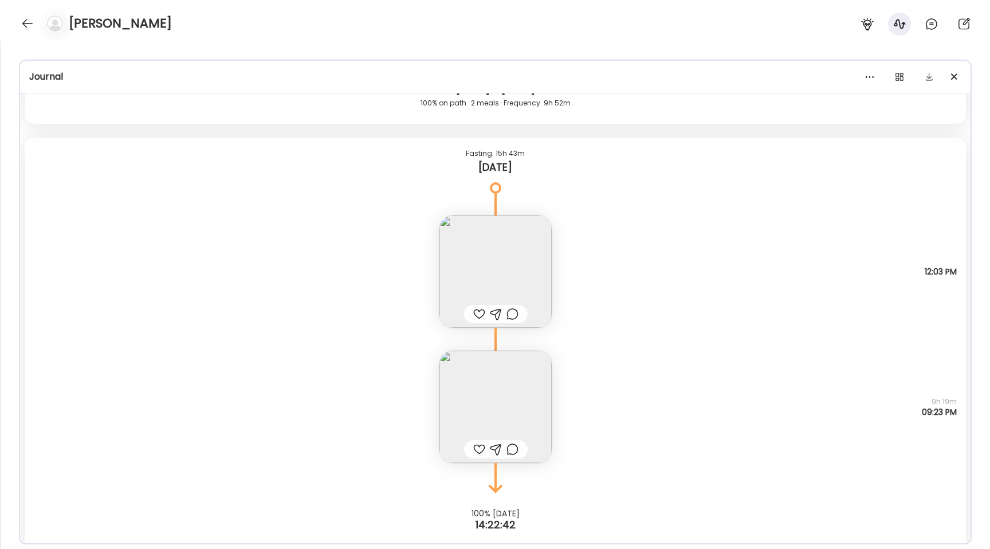
scroll to position [13876, 0]
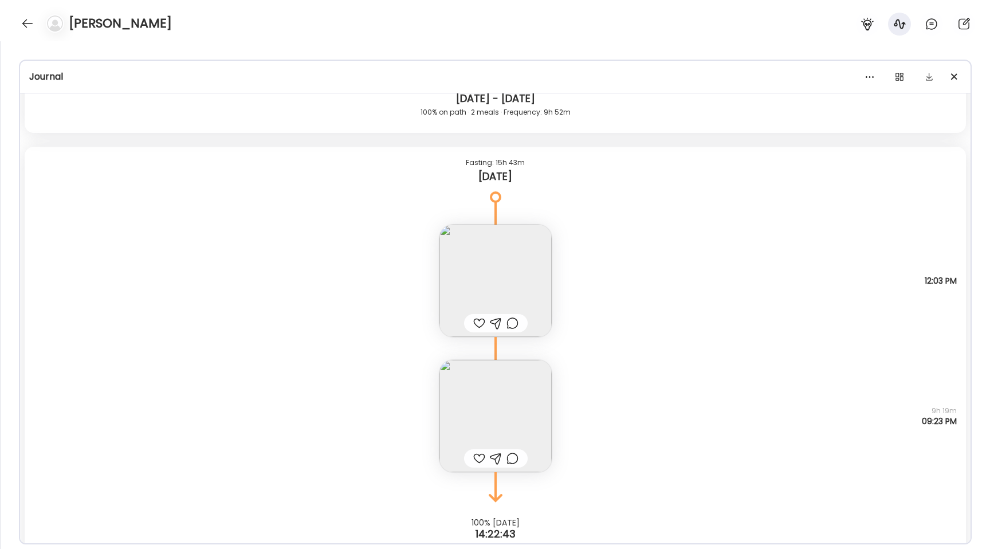
click at [501, 276] on img at bounding box center [495, 281] width 112 height 112
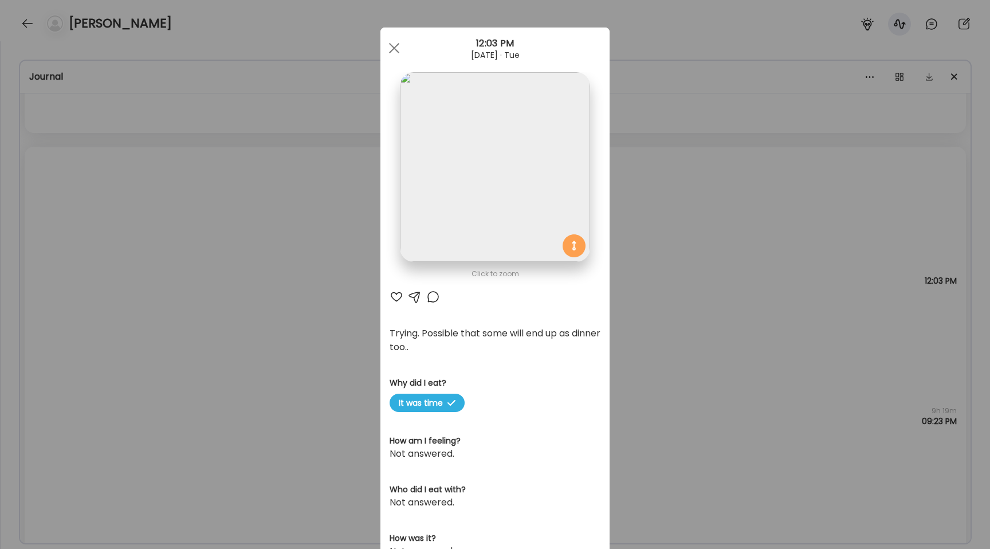
click at [477, 182] on img at bounding box center [495, 167] width 190 height 190
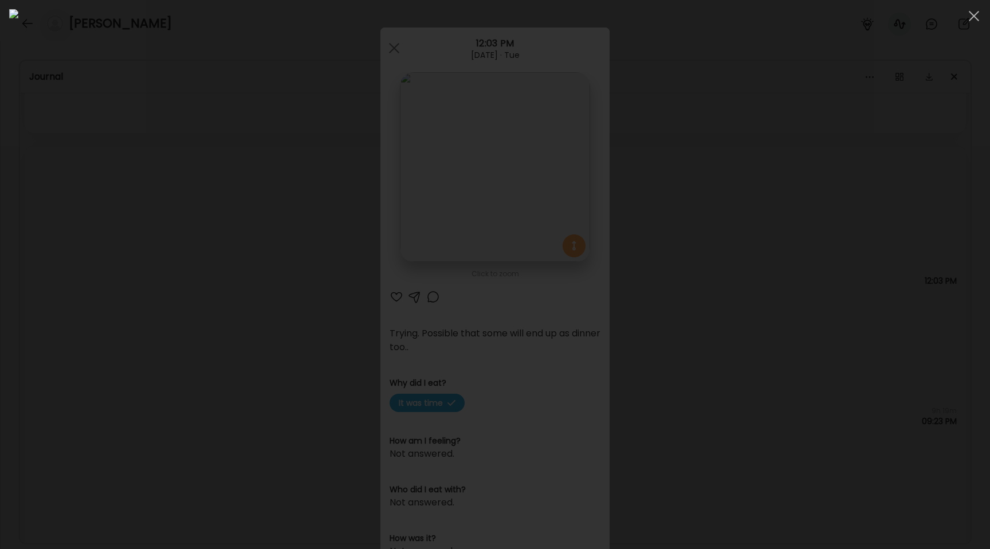
click at [129, 222] on div at bounding box center [495, 274] width 972 height 531
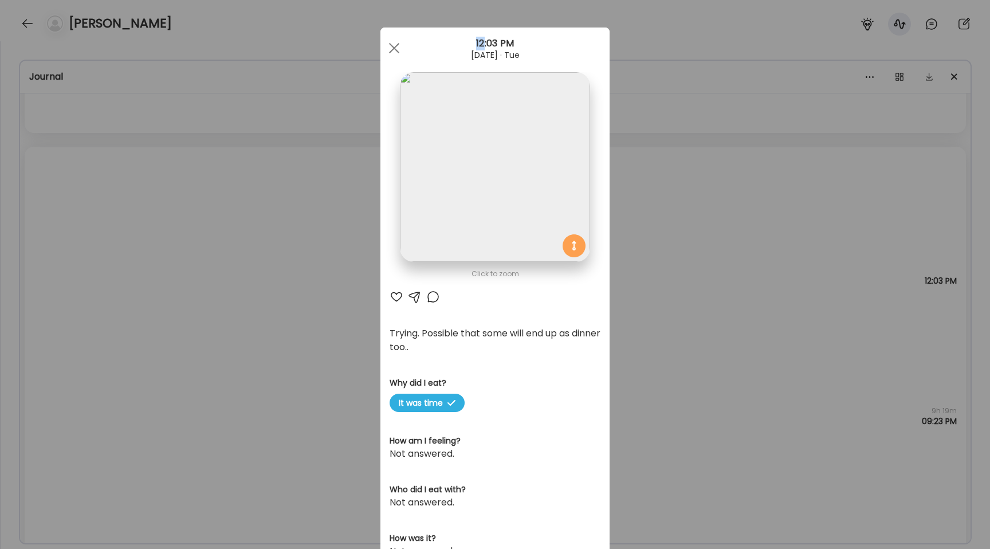
click at [129, 222] on div "Ate Coach Dashboard Wahoo! It’s official Take a moment to set up your Coach Pro…" at bounding box center [495, 274] width 990 height 549
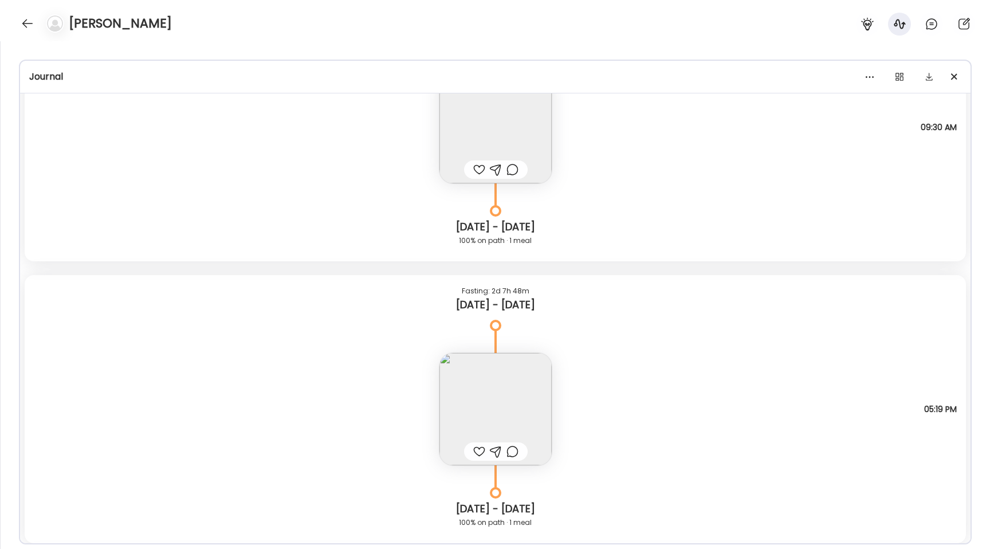
scroll to position [11683, 0]
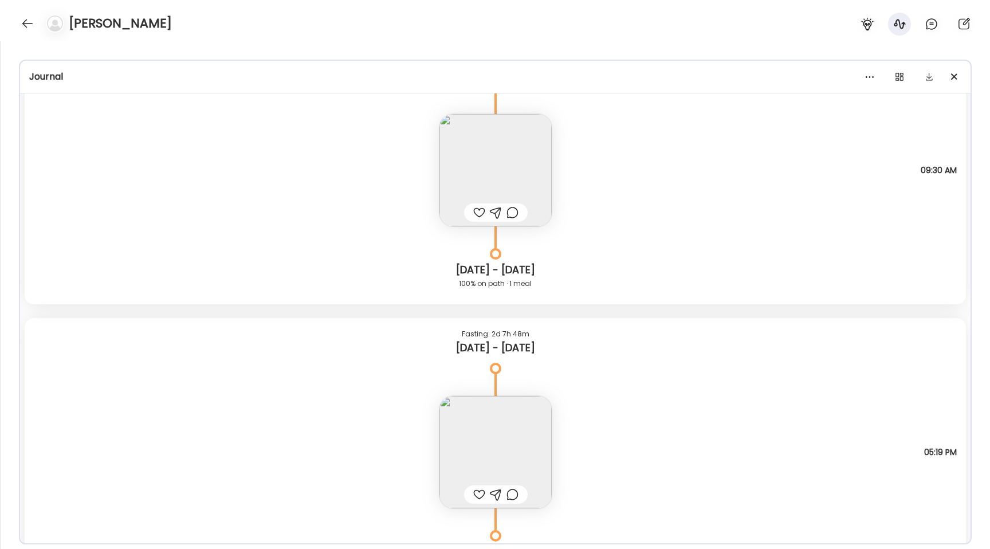
click at [513, 421] on img at bounding box center [495, 452] width 112 height 112
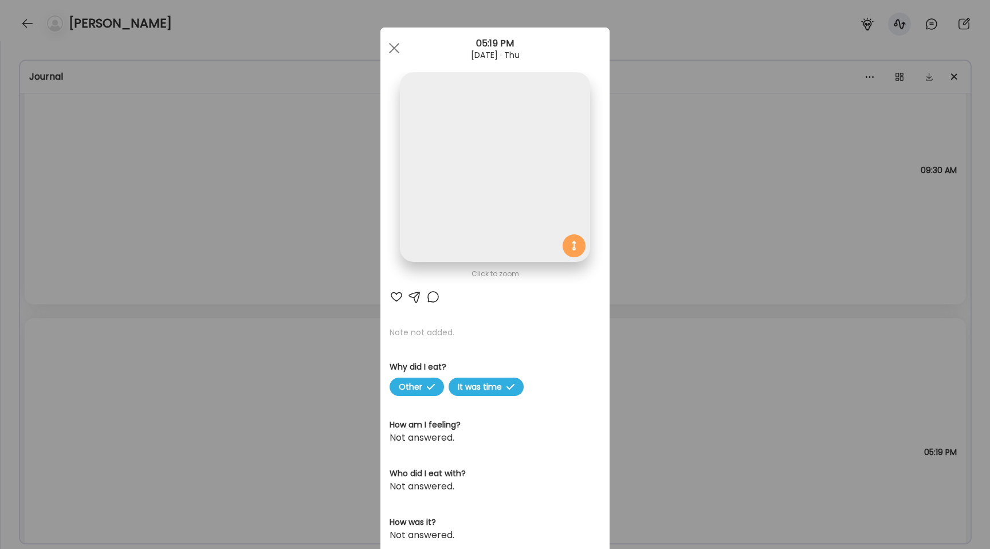
click at [474, 159] on img at bounding box center [495, 167] width 190 height 190
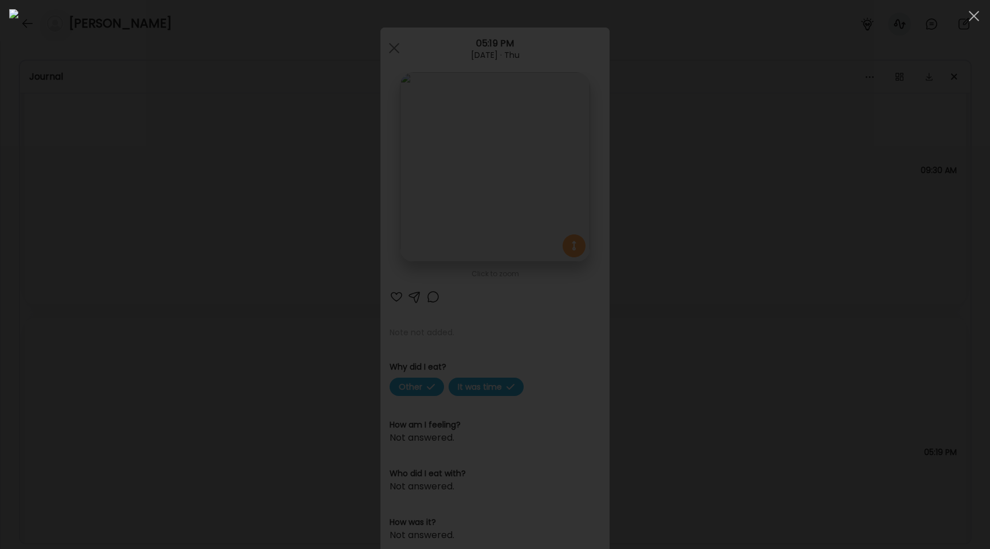
scroll to position [7482, 0]
click at [173, 201] on div at bounding box center [495, 274] width 972 height 531
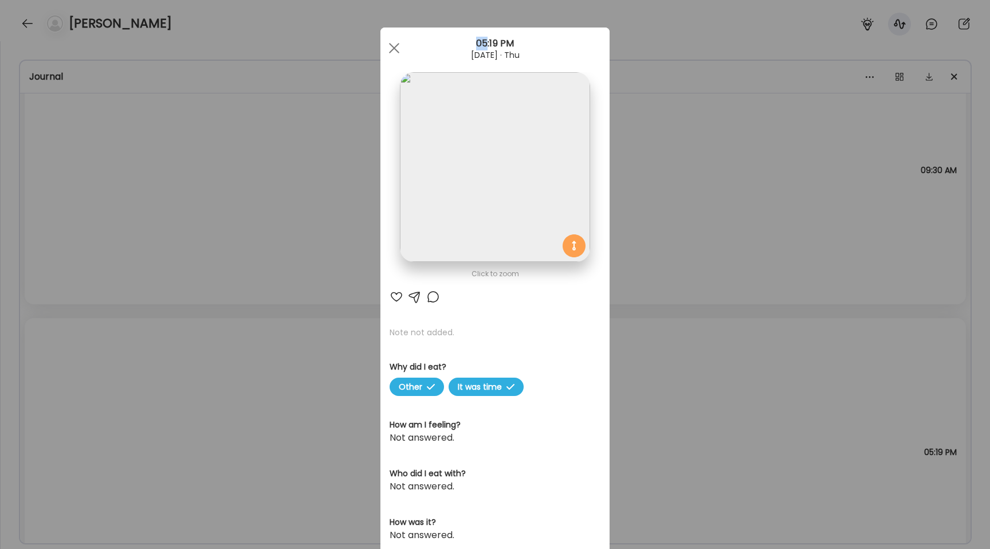
click at [173, 201] on div "Ate Coach Dashboard Wahoo! It’s official Take a moment to set up your Coach Pro…" at bounding box center [495, 274] width 990 height 549
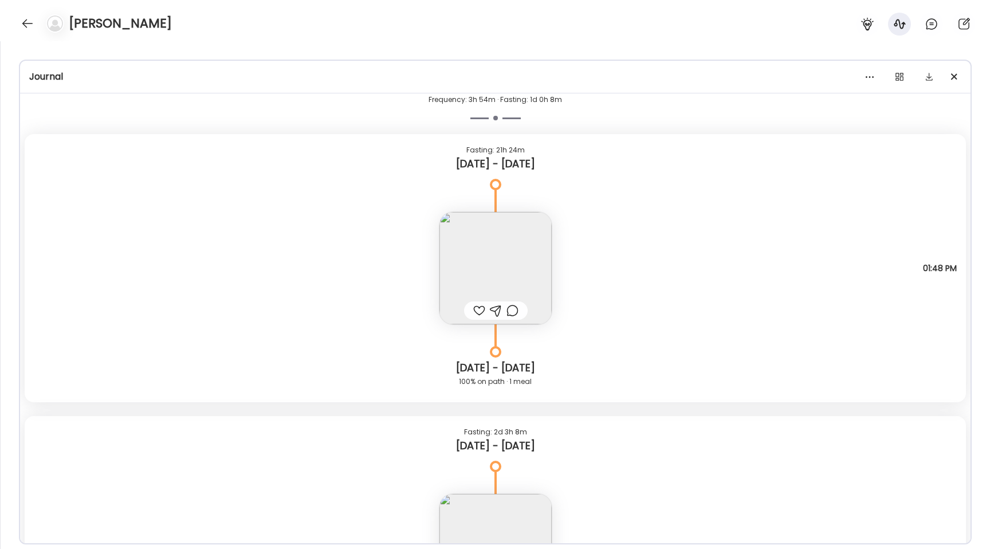
scroll to position [8780, 0]
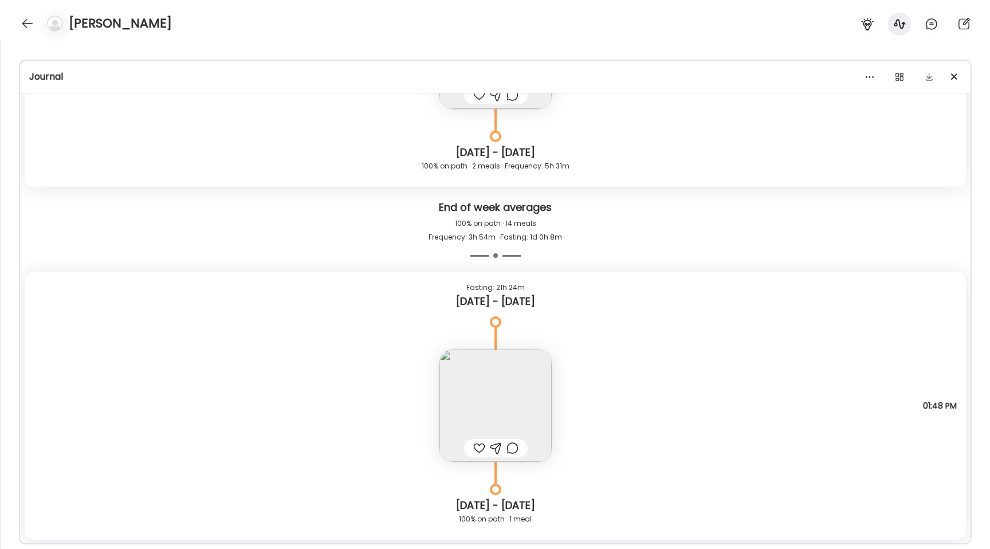
click at [490, 387] on img at bounding box center [495, 405] width 112 height 112
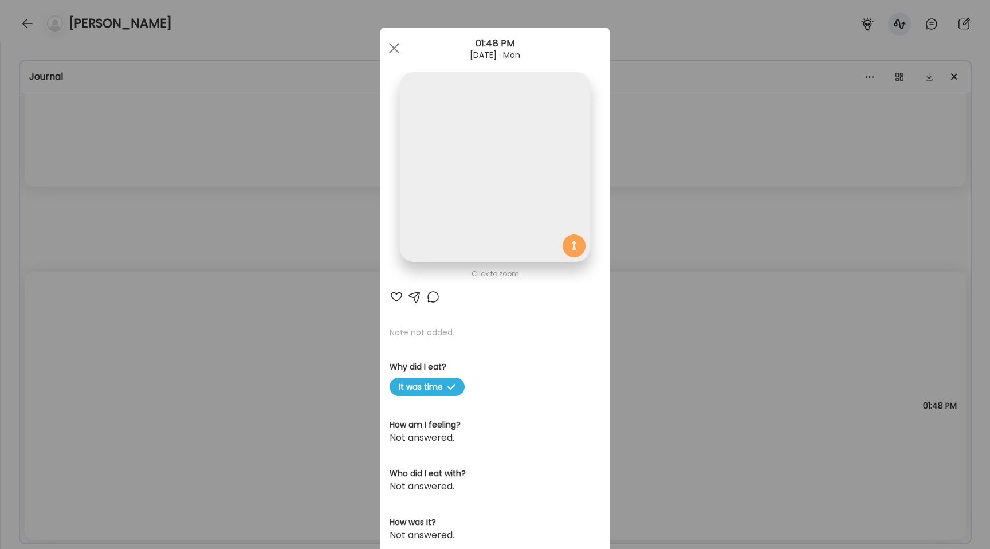
click at [451, 183] on img at bounding box center [495, 167] width 190 height 190
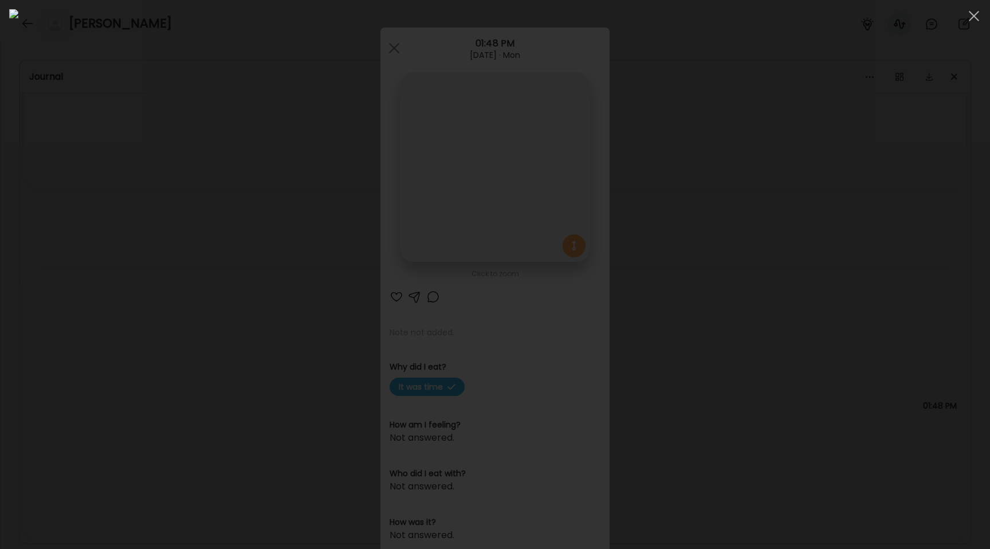
click at [254, 223] on img at bounding box center [495, 274] width 972 height 531
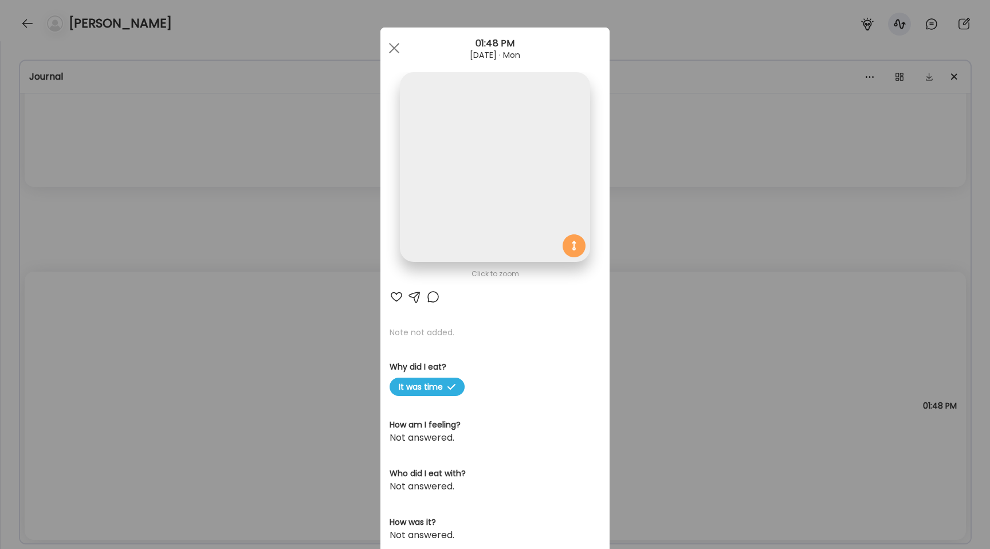
click at [415, 199] on img at bounding box center [495, 167] width 190 height 190
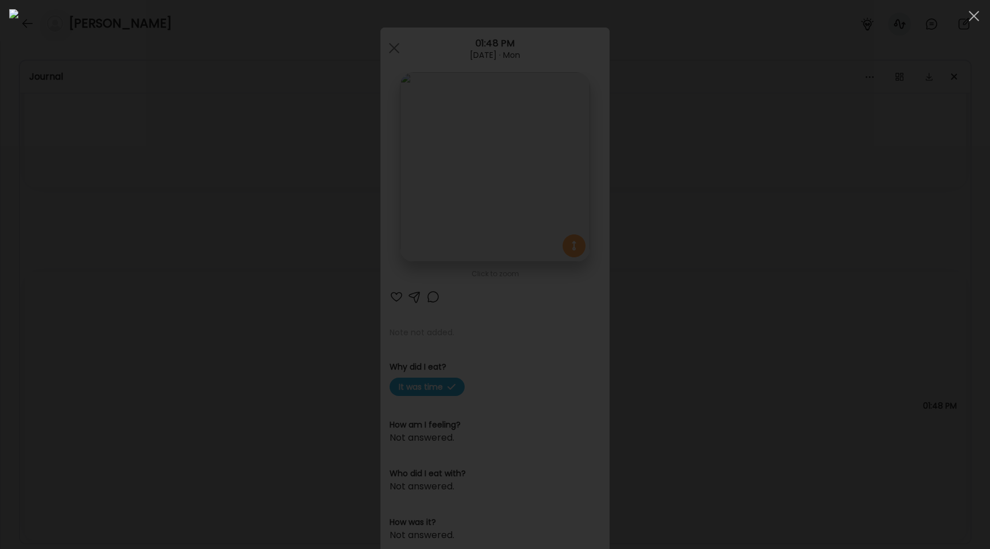
click at [223, 277] on div at bounding box center [495, 274] width 972 height 531
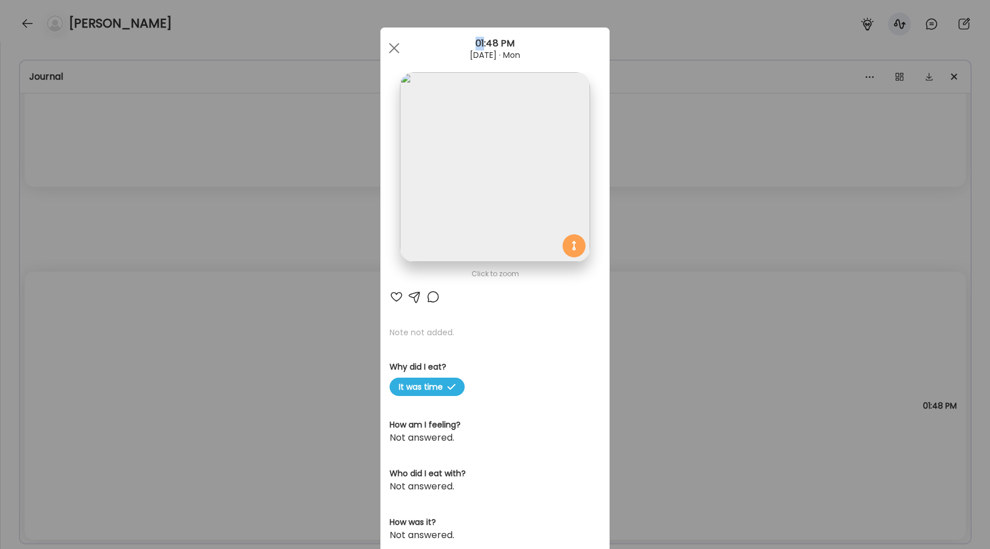
click at [223, 277] on div "Ate Coach Dashboard Wahoo! It’s official Take a moment to set up your Coach Pro…" at bounding box center [495, 274] width 990 height 549
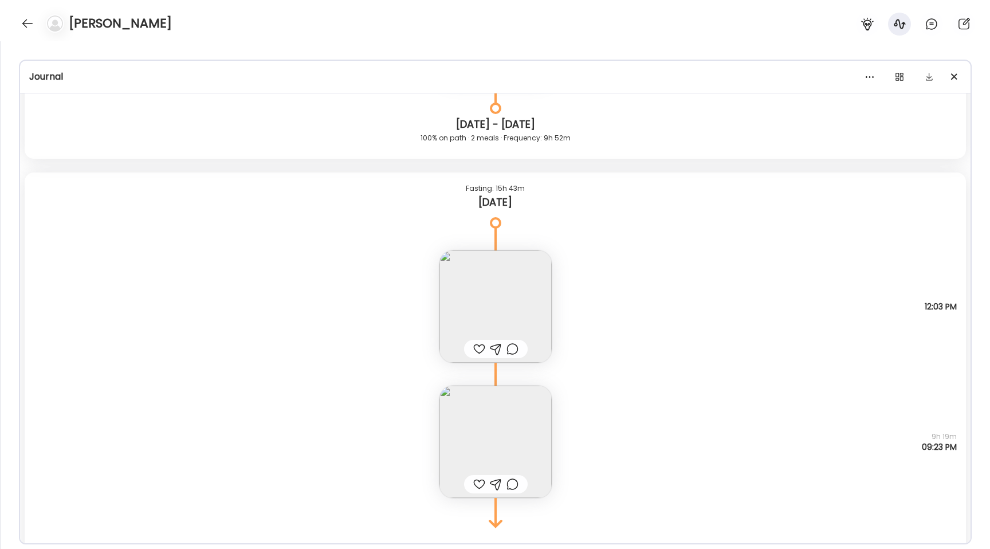
scroll to position [13843, 0]
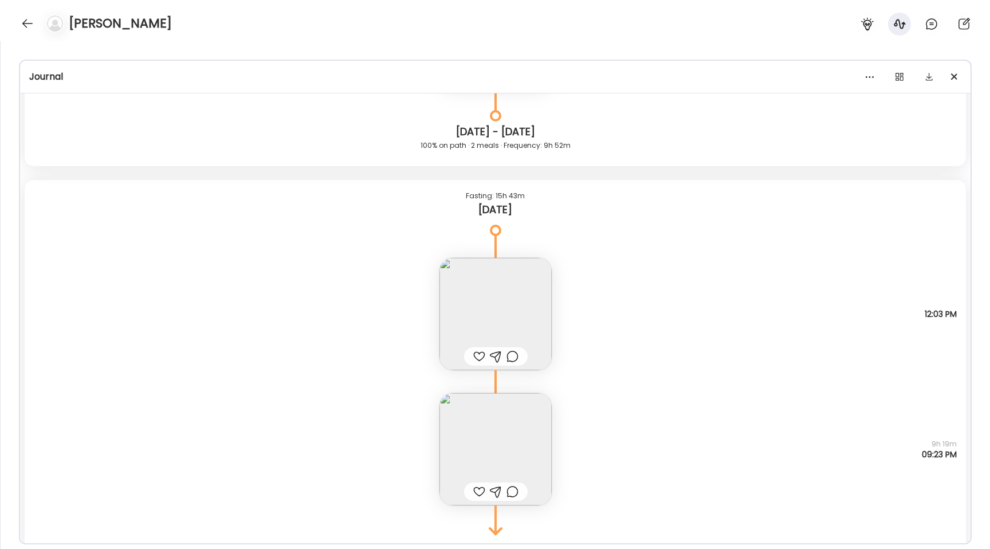
click at [513, 319] on img at bounding box center [495, 314] width 112 height 112
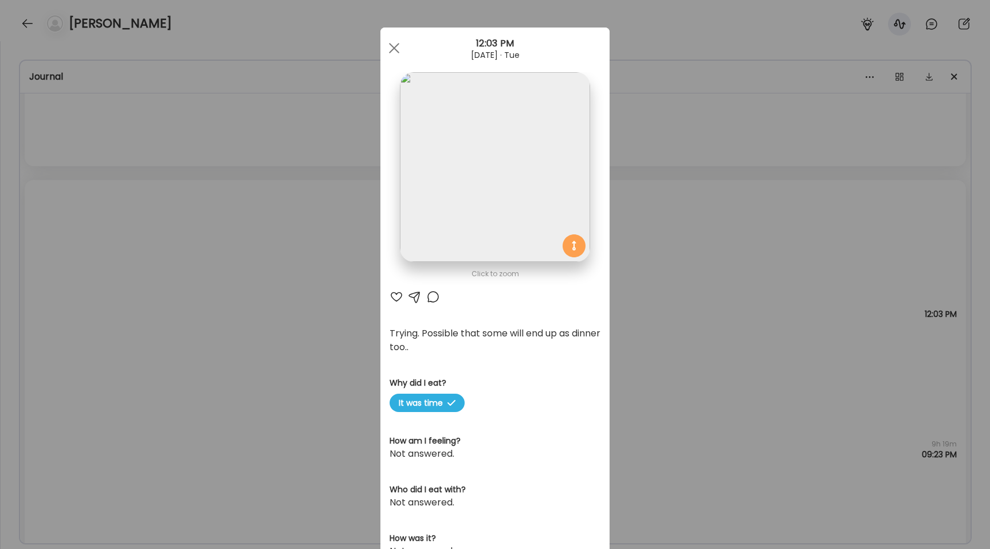
click at [498, 225] on img at bounding box center [495, 167] width 190 height 190
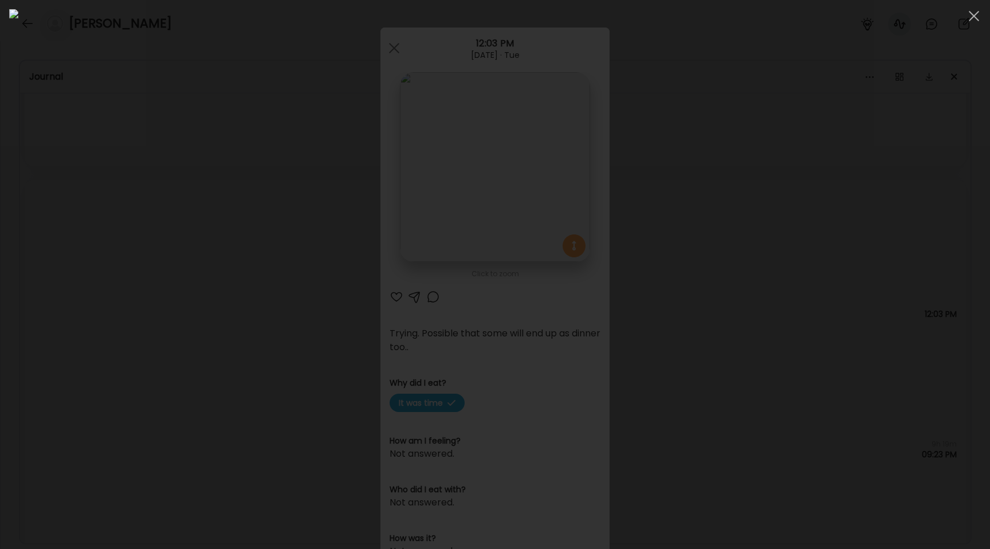
click at [128, 275] on div at bounding box center [495, 274] width 972 height 531
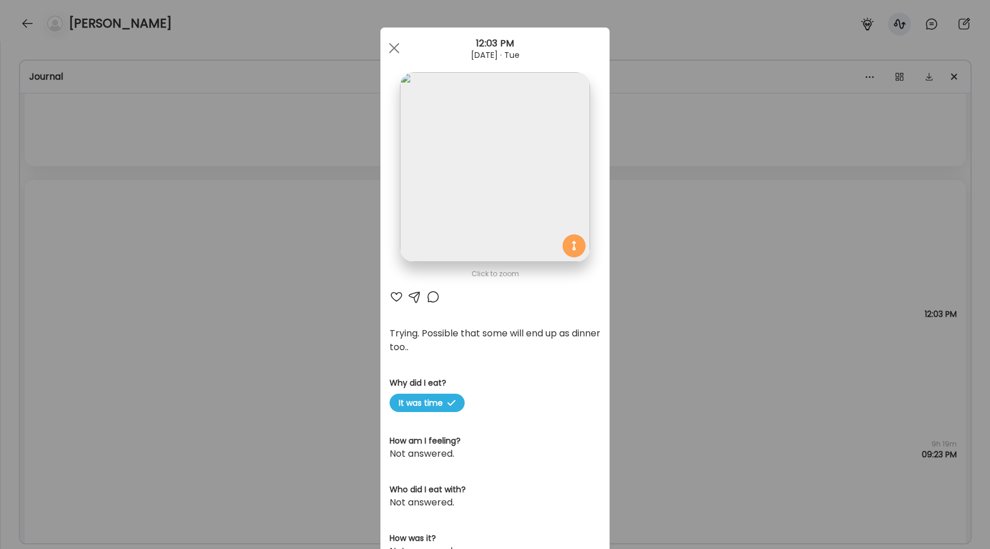
click at [529, 122] on img at bounding box center [495, 167] width 190 height 190
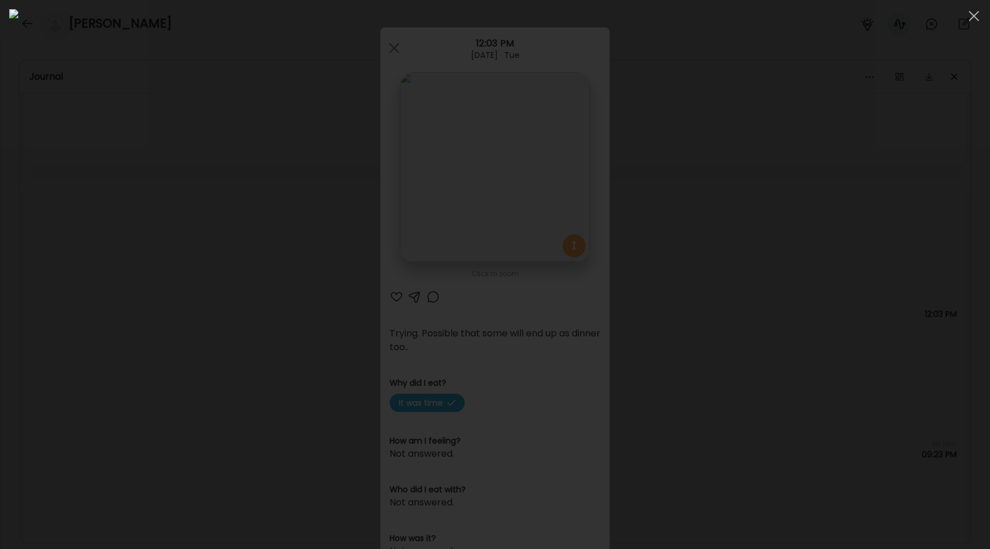
click at [170, 352] on div at bounding box center [495, 274] width 972 height 531
click at [170, 352] on div "Ate Coach Dashboard Wahoo! It’s official Take a moment to set up your Coach Pro…" at bounding box center [495, 274] width 990 height 549
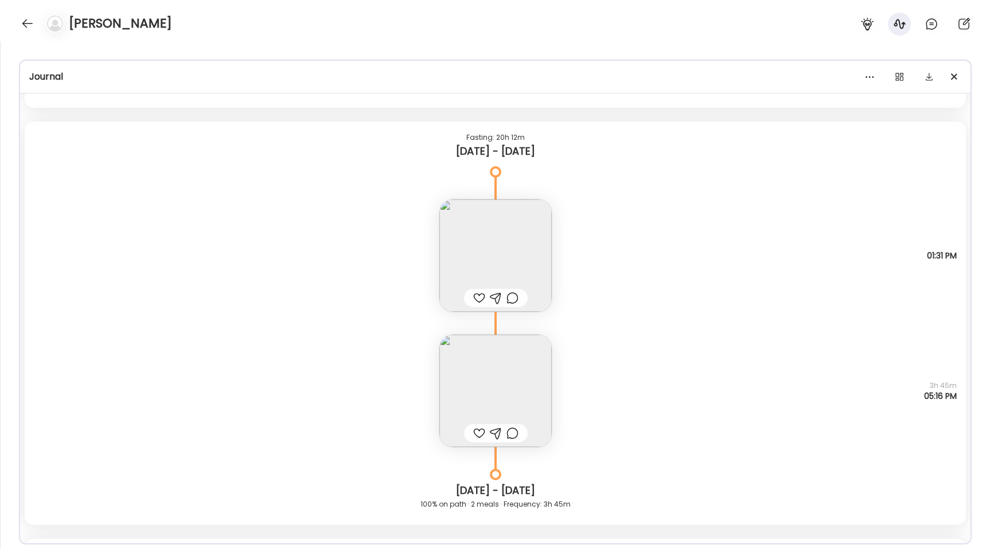
scroll to position [12127, 0]
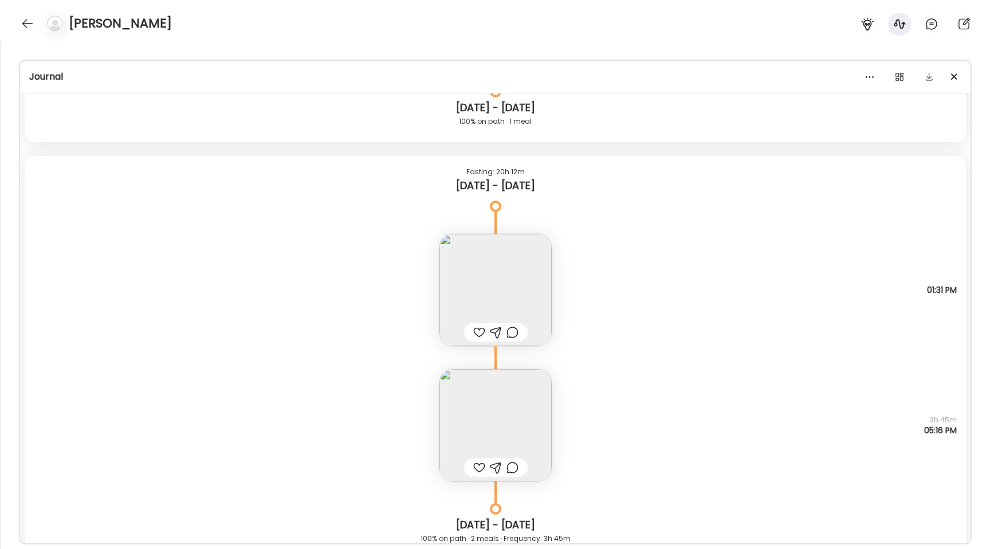
click at [432, 437] on div "Note not added Why did I eat? It was time 3h 45m 05:16 PM" at bounding box center [495, 413] width 941 height 135
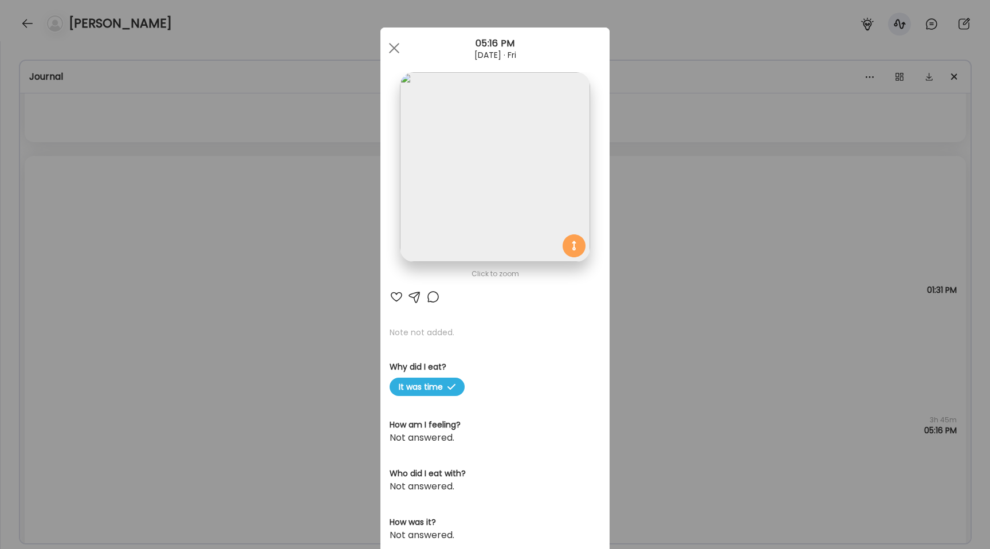
click at [319, 339] on div "Ate Coach Dashboard Wahoo! It’s official Take a moment to set up your Coach Pro…" at bounding box center [495, 274] width 990 height 549
click at [319, 339] on div "So far… Why did I eat? It was time Hungry 01:31 PM" at bounding box center [495, 278] width 941 height 135
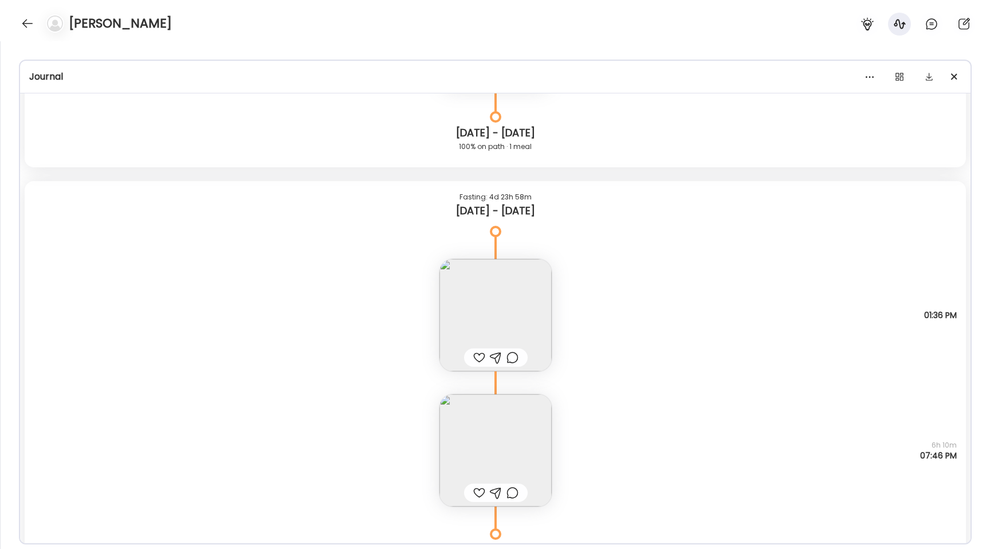
scroll to position [10264, 0]
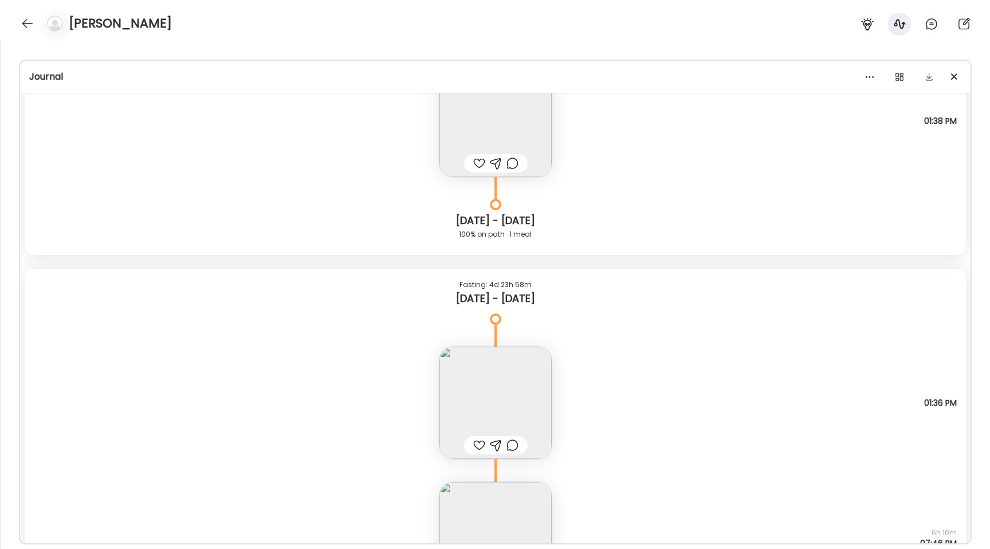
click at [485, 468] on icon at bounding box center [495, 470] width 69 height 23
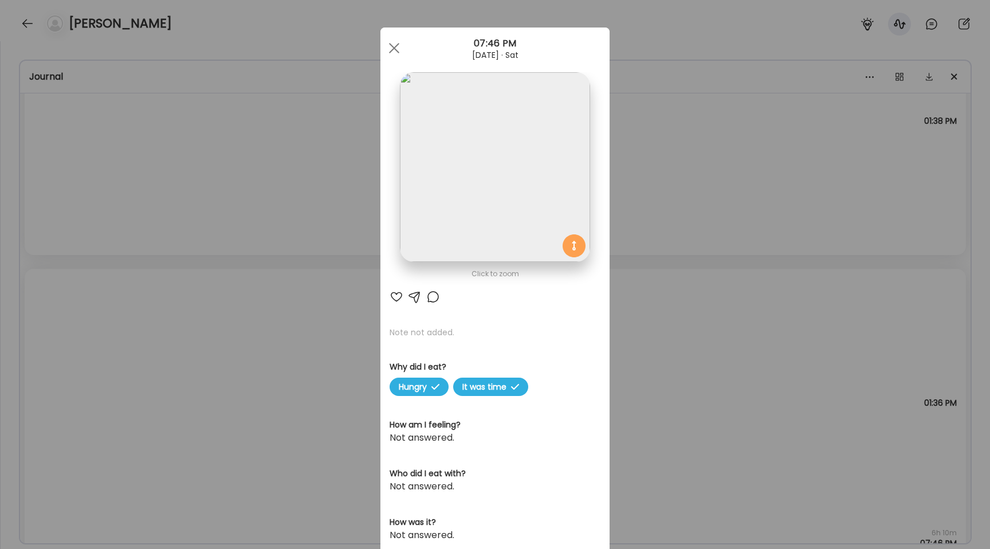
click at [239, 308] on div "Ate Coach Dashboard Wahoo! It’s official Take a moment to set up your Coach Pro…" at bounding box center [495, 274] width 990 height 549
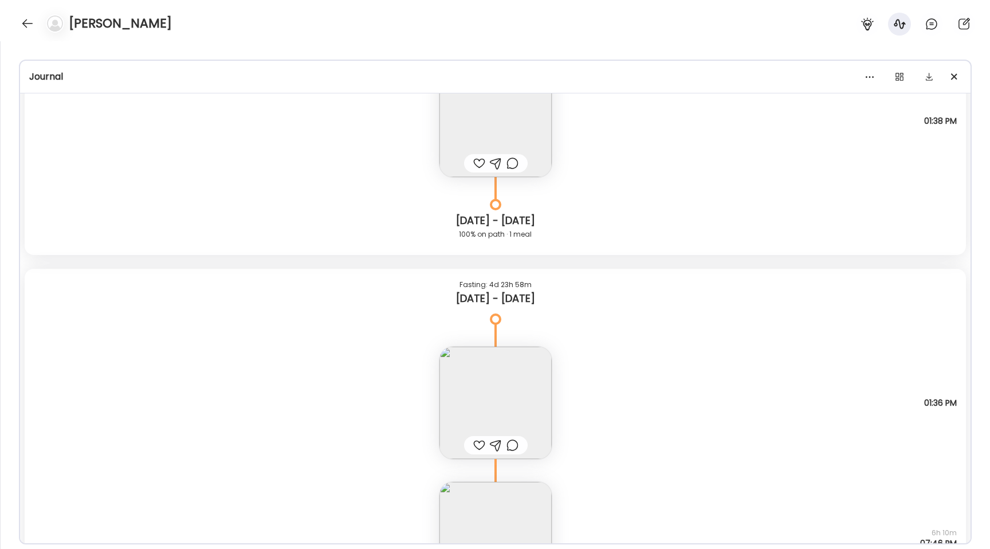
click at [493, 371] on img at bounding box center [495, 403] width 112 height 112
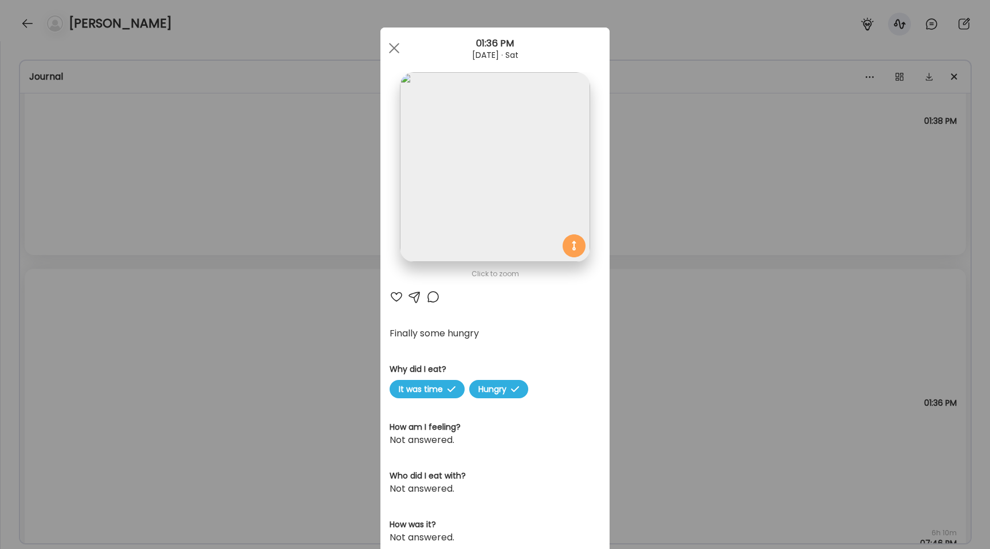
click at [328, 313] on div "Ate Coach Dashboard Wahoo! It’s official Take a moment to set up your Coach Pro…" at bounding box center [495, 274] width 990 height 549
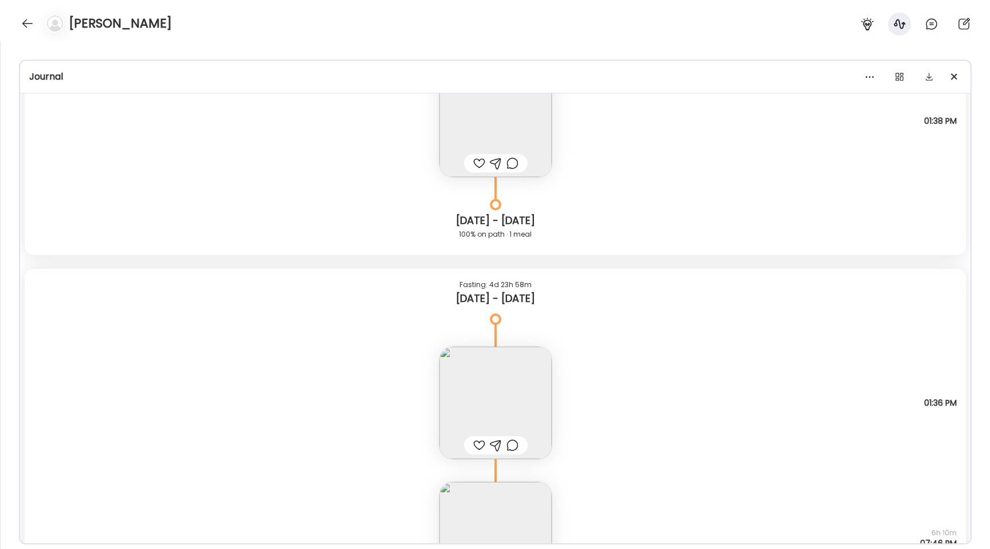
click at [328, 313] on div "Fasting: 4d 23h 58m [DATE] - [DATE]" at bounding box center [495, 294] width 941 height 50
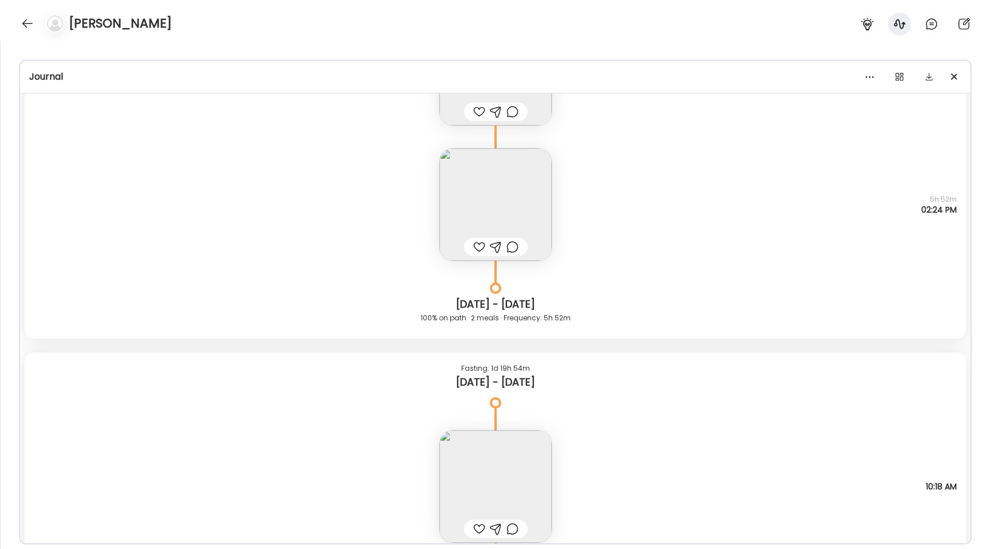
scroll to position [7725, 0]
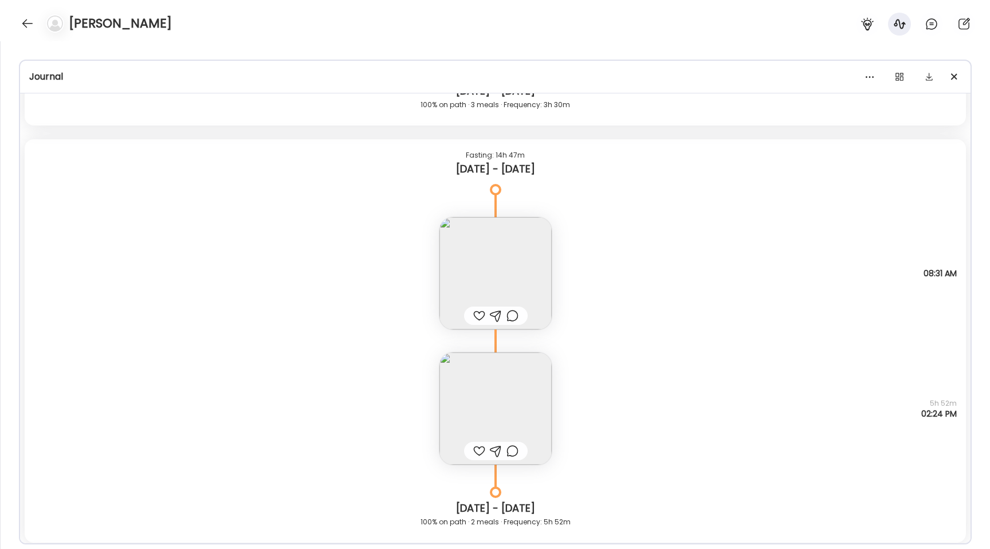
click at [520, 266] on img at bounding box center [495, 273] width 112 height 112
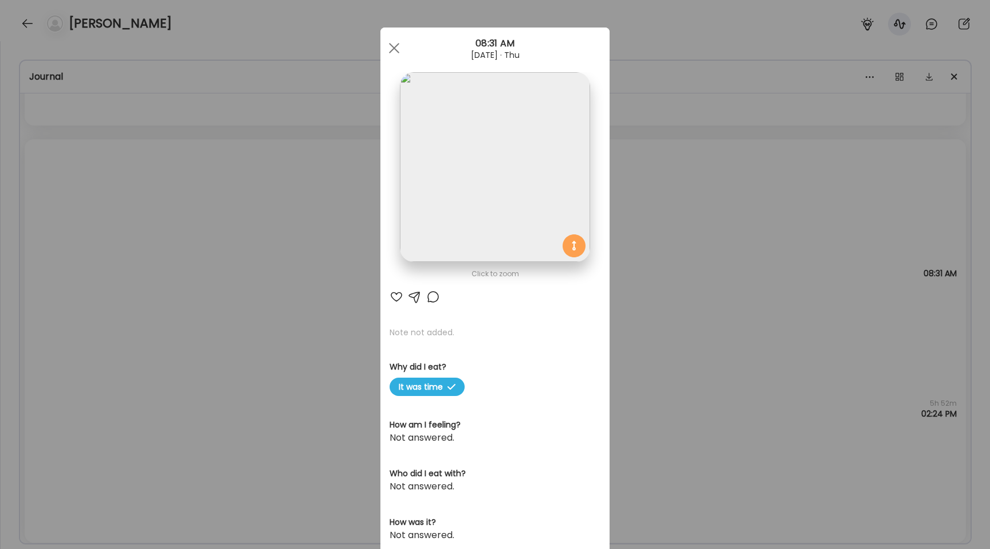
click at [490, 170] on img at bounding box center [495, 167] width 190 height 190
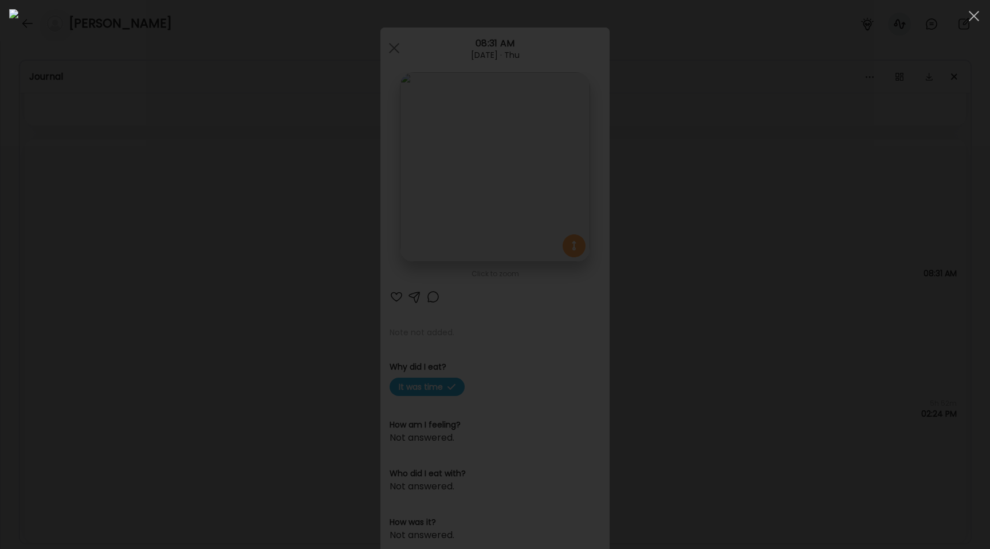
click at [165, 111] on div at bounding box center [495, 274] width 972 height 531
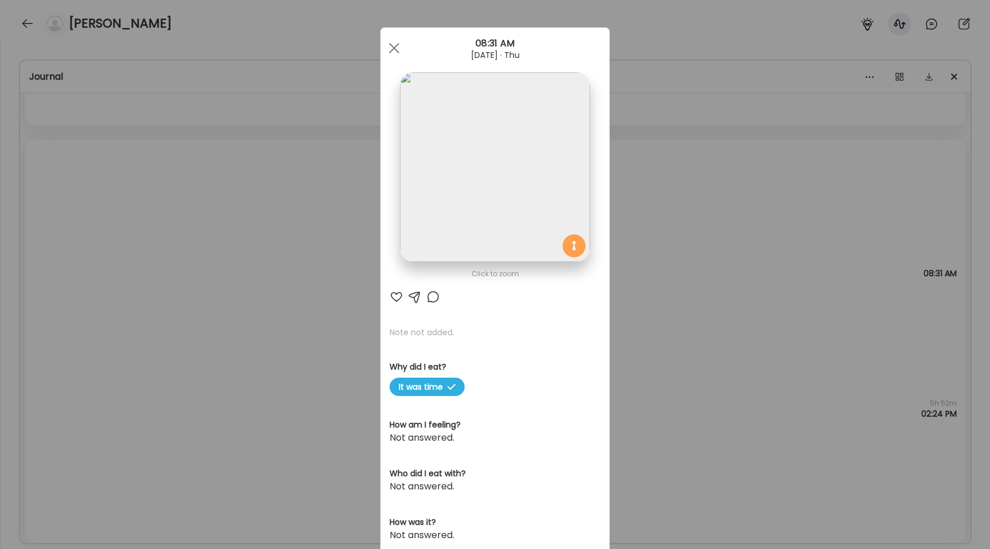
click at [596, 234] on section at bounding box center [494, 179] width 229 height 215
click at [638, 260] on div "Ate Coach Dashboard Wahoo! It’s official Take a moment to set up your Coach Pro…" at bounding box center [495, 274] width 990 height 549
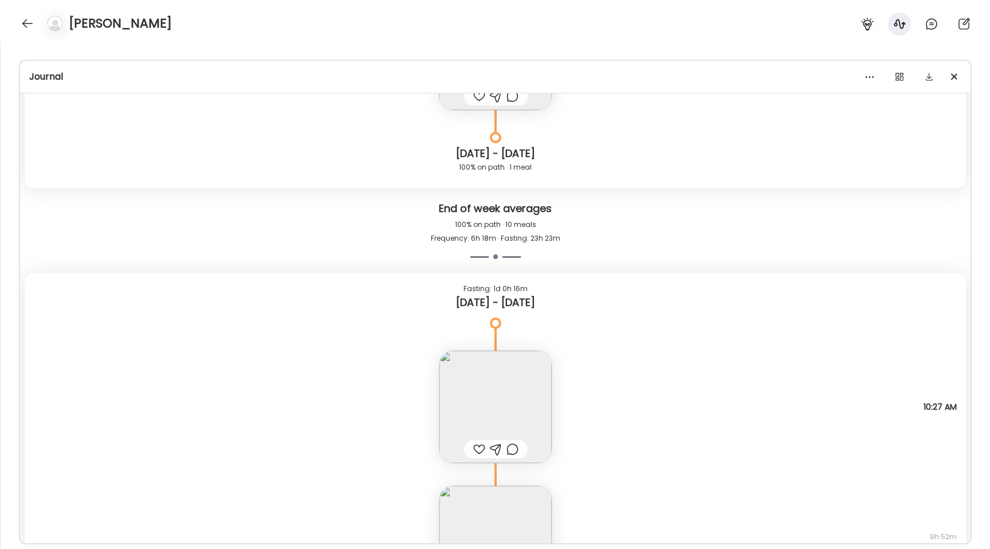
scroll to position [13901, 0]
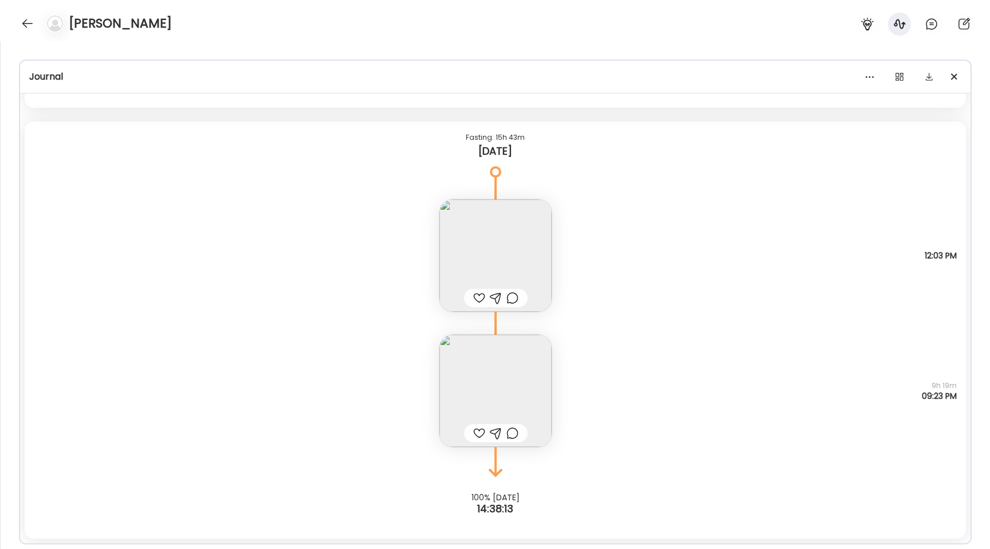
click at [497, 239] on img at bounding box center [495, 255] width 112 height 112
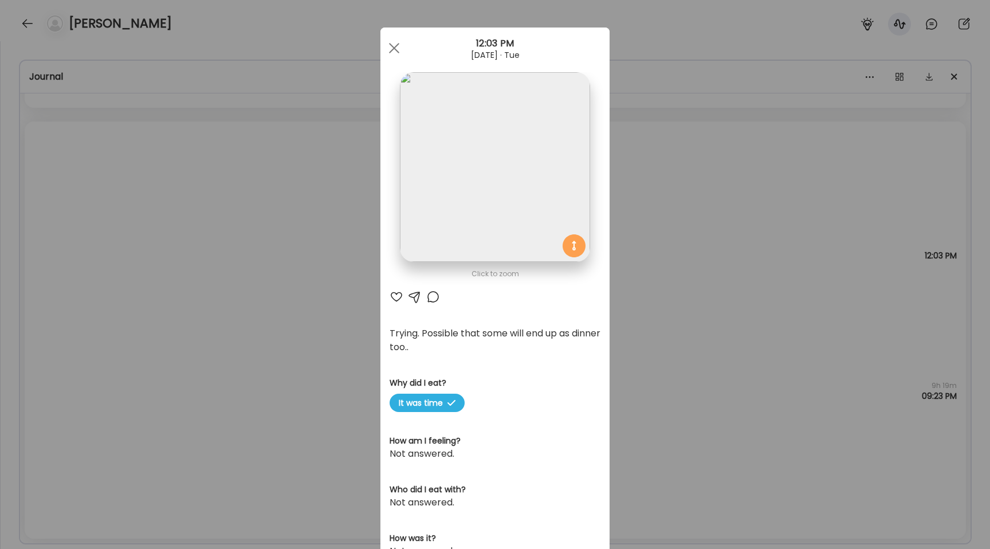
click at [272, 327] on div "Ate Coach Dashboard Wahoo! It’s official Take a moment to set up your Coach Pro…" at bounding box center [495, 274] width 990 height 549
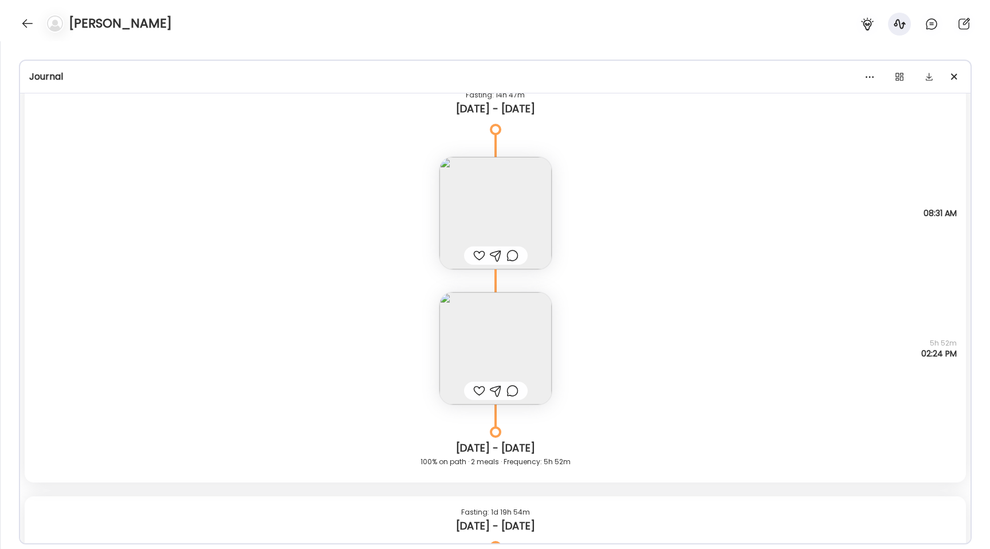
scroll to position [7827, 0]
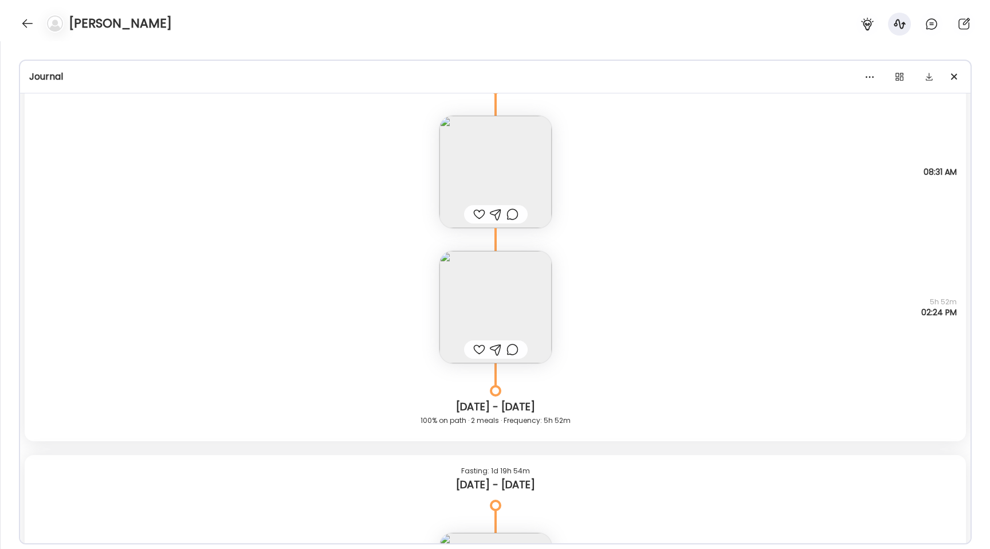
click at [518, 300] on img at bounding box center [495, 307] width 112 height 112
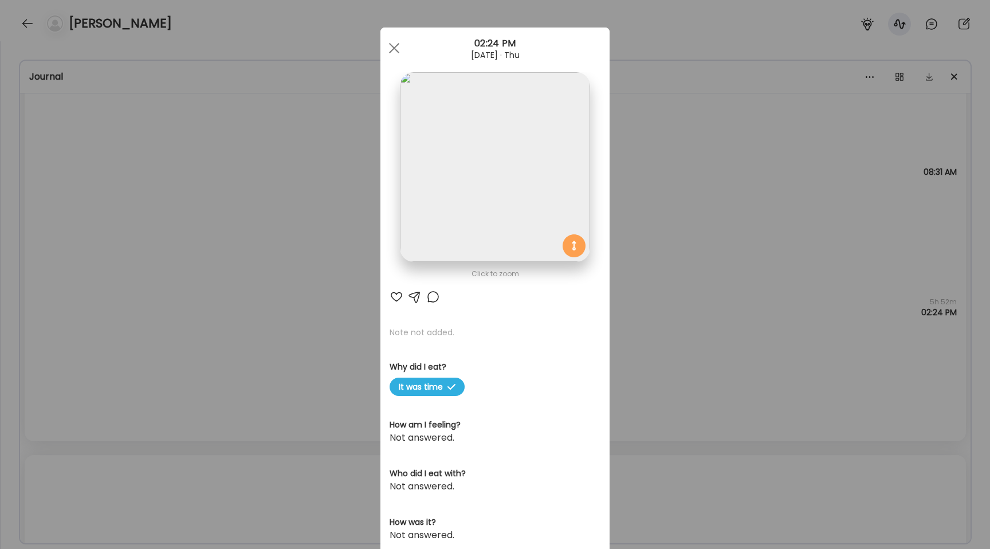
click at [292, 181] on div "Ate Coach Dashboard Wahoo! It’s official Take a moment to set up your Coach Pro…" at bounding box center [495, 274] width 990 height 549
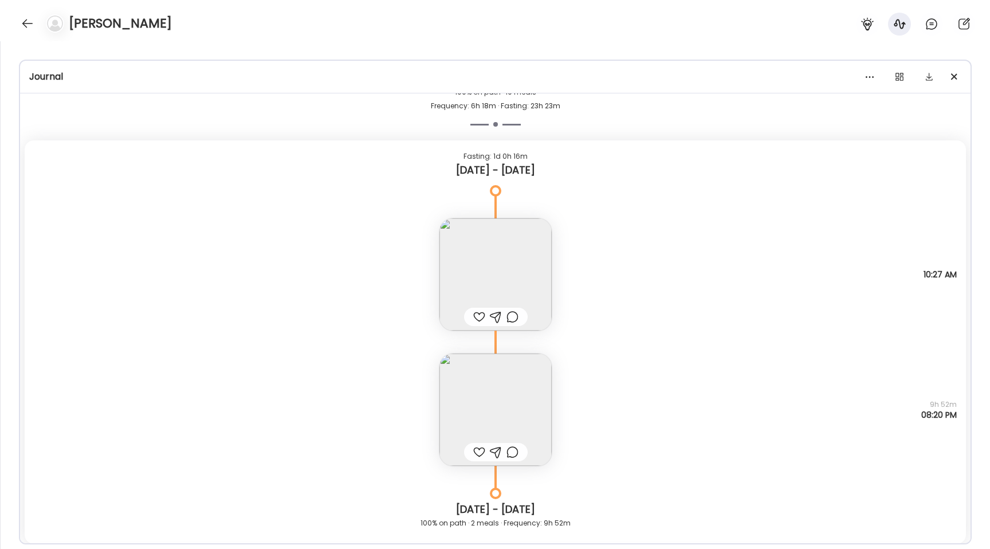
scroll to position [13534, 0]
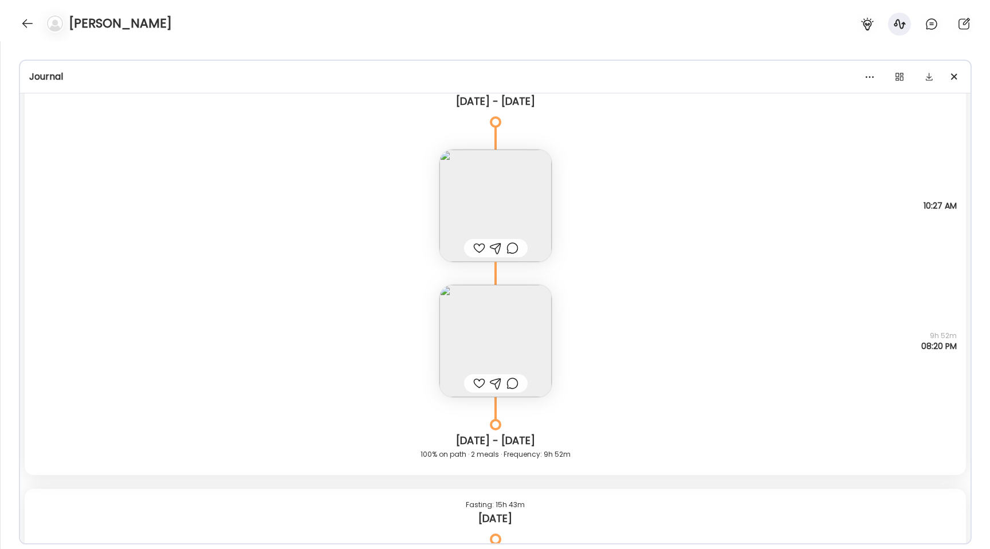
click at [477, 314] on img at bounding box center [495, 341] width 112 height 112
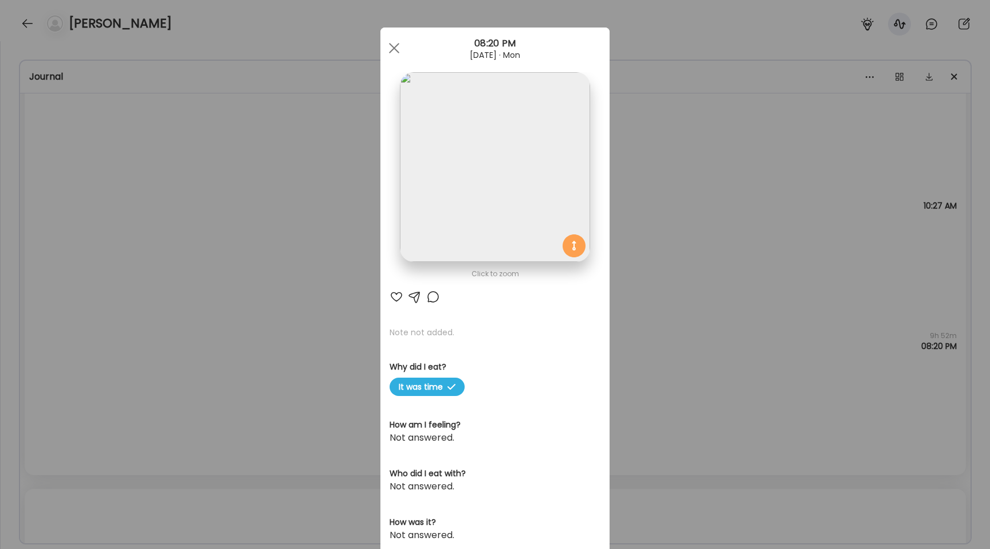
click at [490, 172] on img at bounding box center [495, 167] width 190 height 190
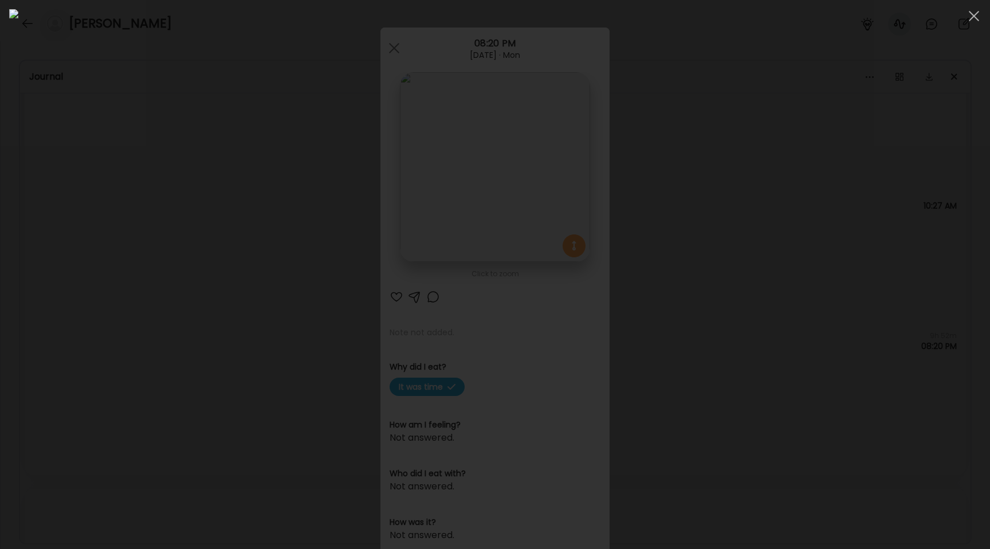
click at [136, 226] on div at bounding box center [495, 274] width 972 height 531
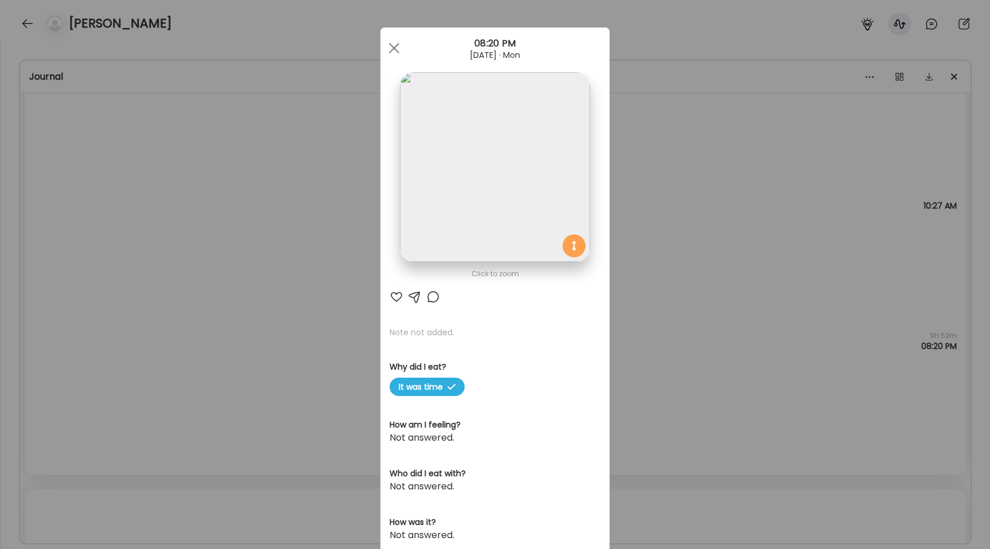
click at [136, 226] on div "Ate Coach Dashboard Wahoo! It’s official Take a moment to set up your Coach Pro…" at bounding box center [495, 274] width 990 height 549
